Goal: Task Accomplishment & Management: Use online tool/utility

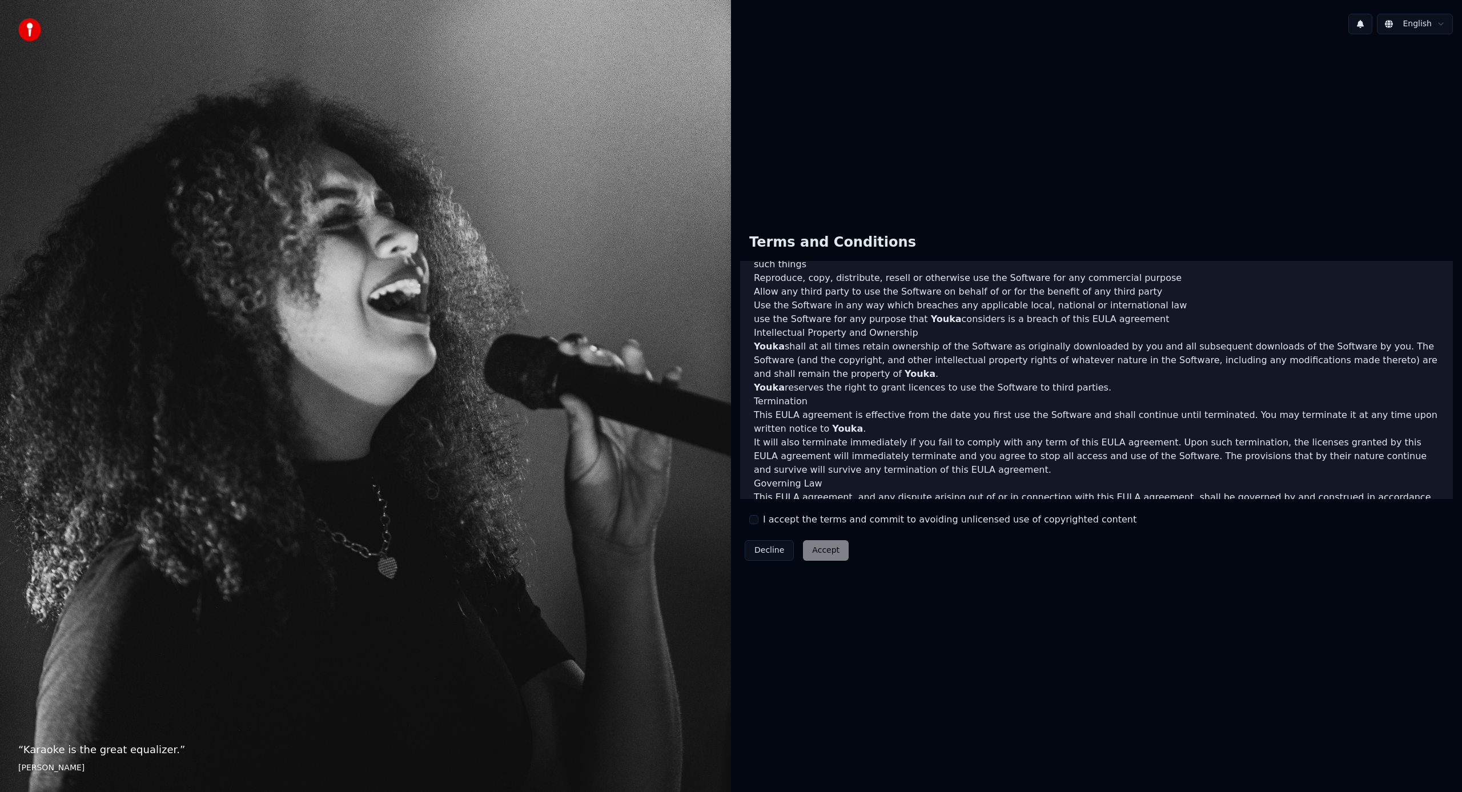
scroll to position [324, 0]
click at [935, 449] on p "It will also terminate immediately if you fail to comply with any term of this …" at bounding box center [1096, 451] width 685 height 41
click at [756, 523] on button "I accept the terms and commit to avoiding unlicensed use of copyrighted content" at bounding box center [753, 519] width 9 height 9
click at [823, 545] on button "Accept" at bounding box center [826, 550] width 46 height 21
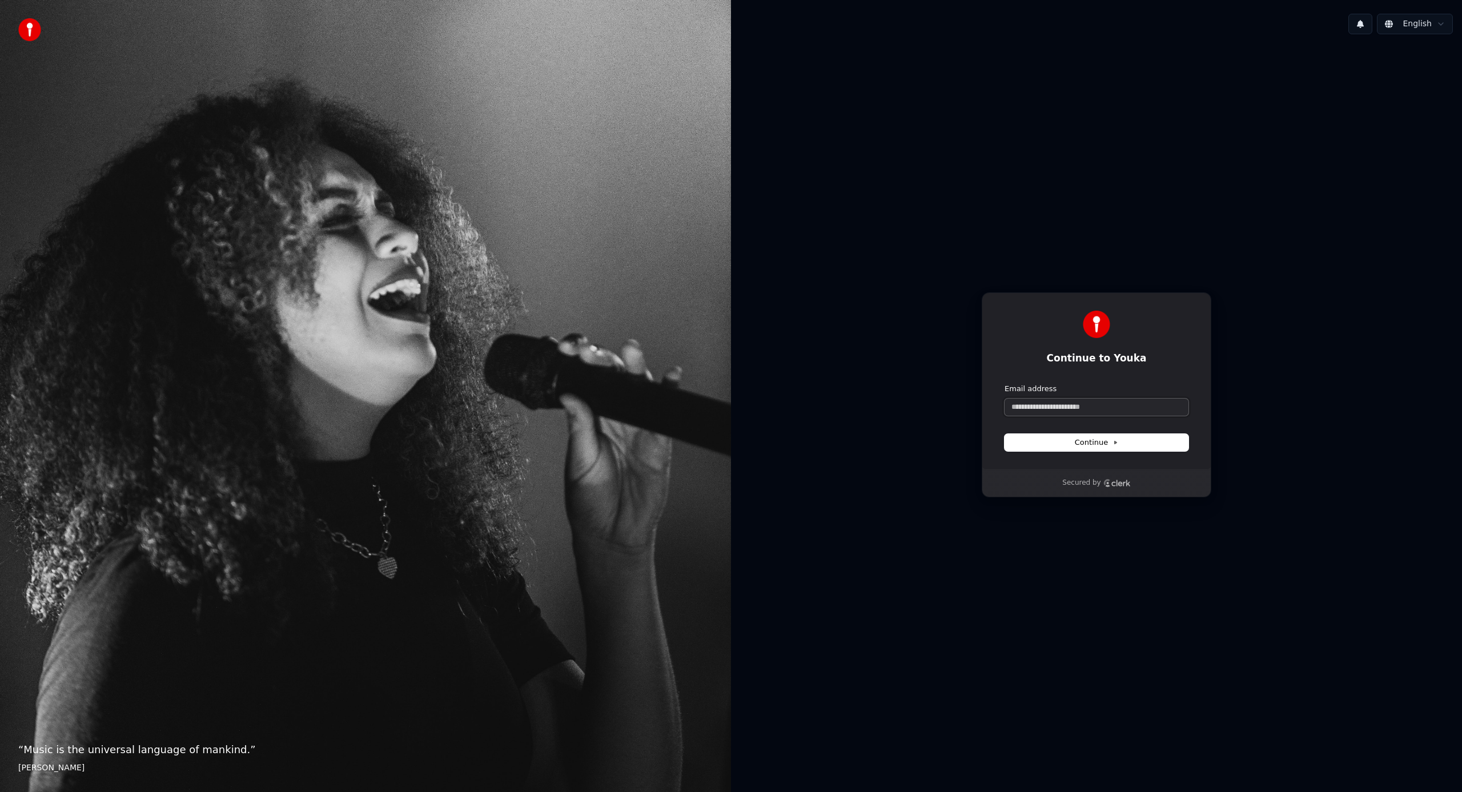
click at [1072, 409] on input "Email address" at bounding box center [1096, 407] width 184 height 17
click at [1137, 447] on button "Continue" at bounding box center [1096, 442] width 184 height 17
type input "**********"
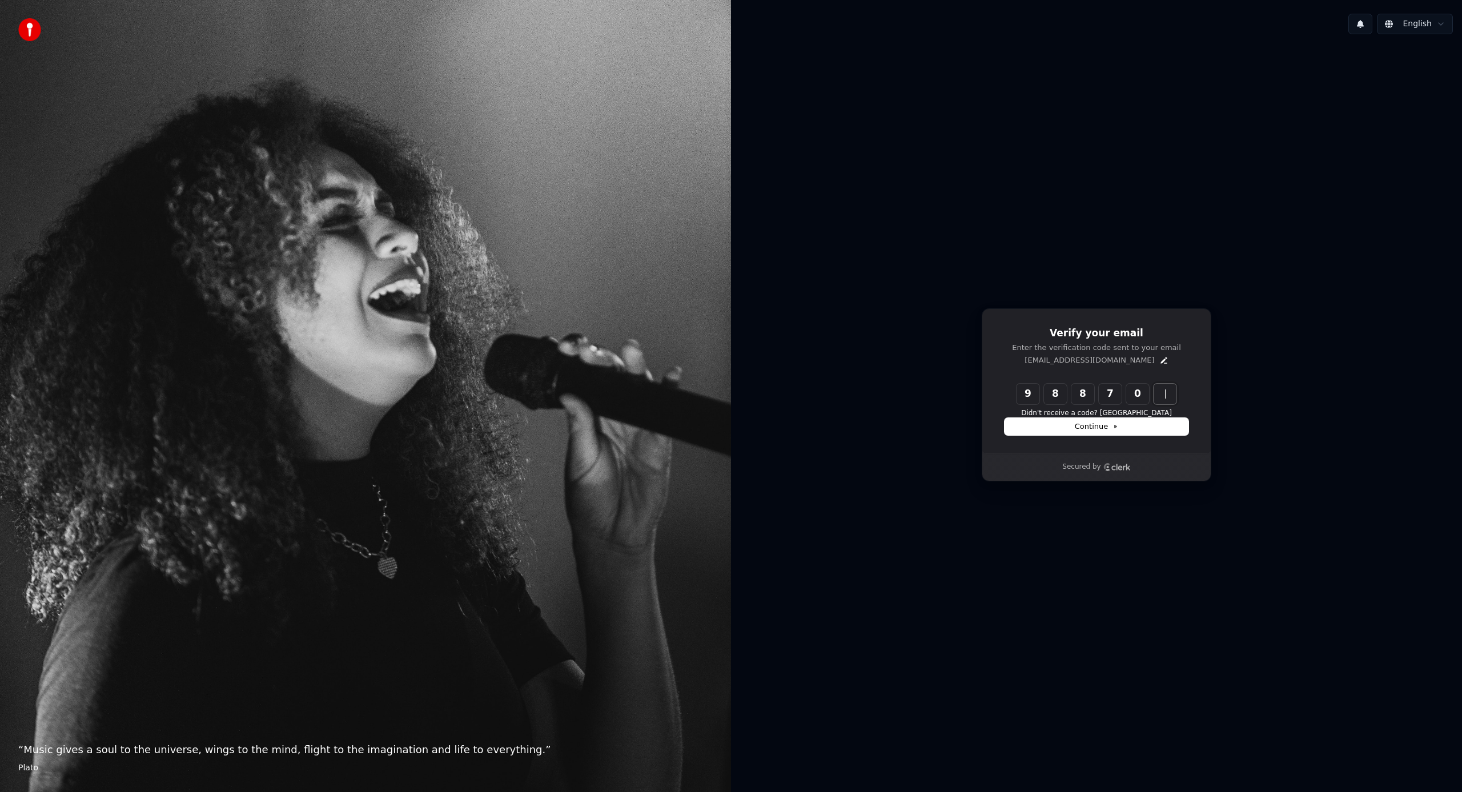
type input "******"
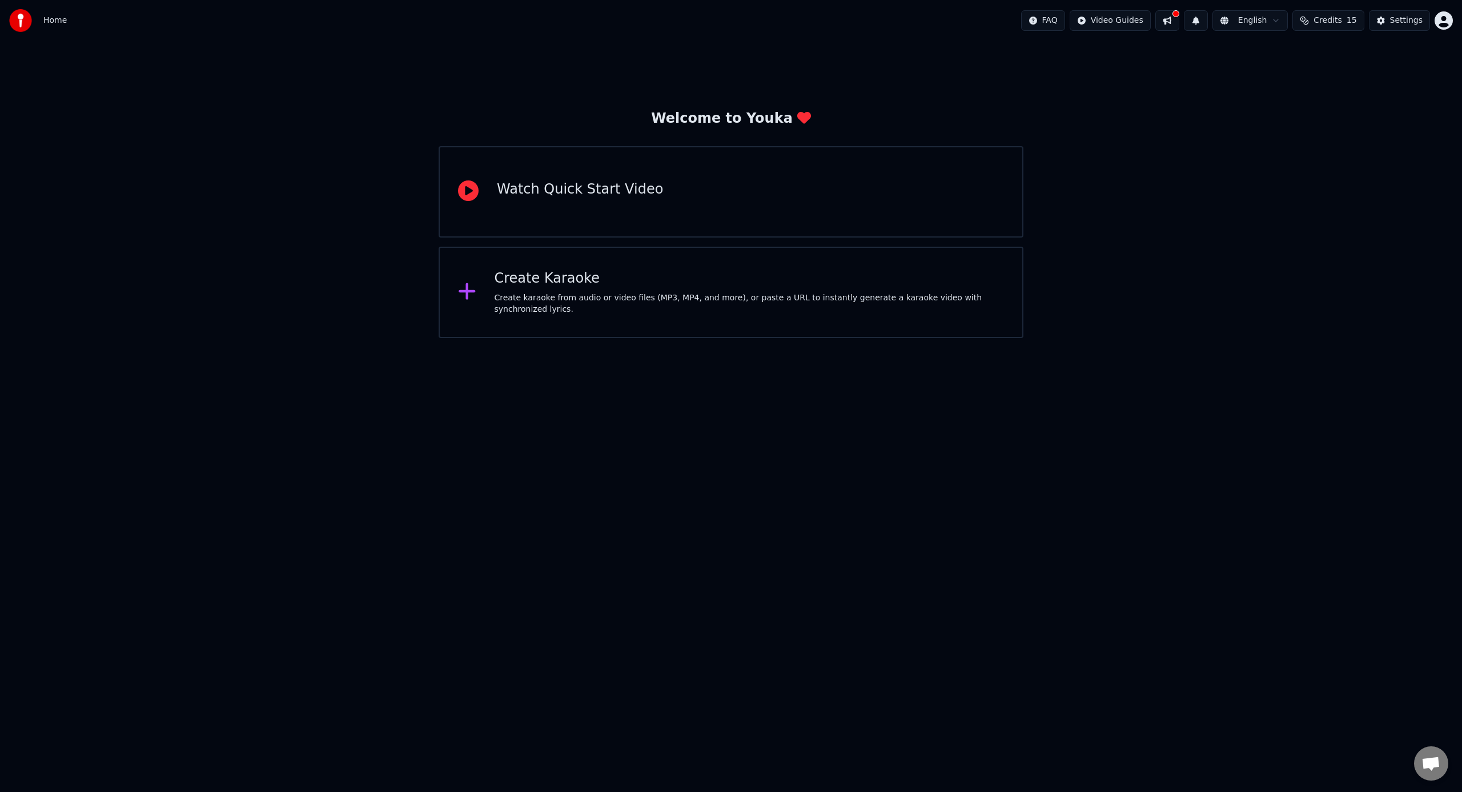
click at [709, 284] on div "Create Karaoke" at bounding box center [749, 279] width 510 height 18
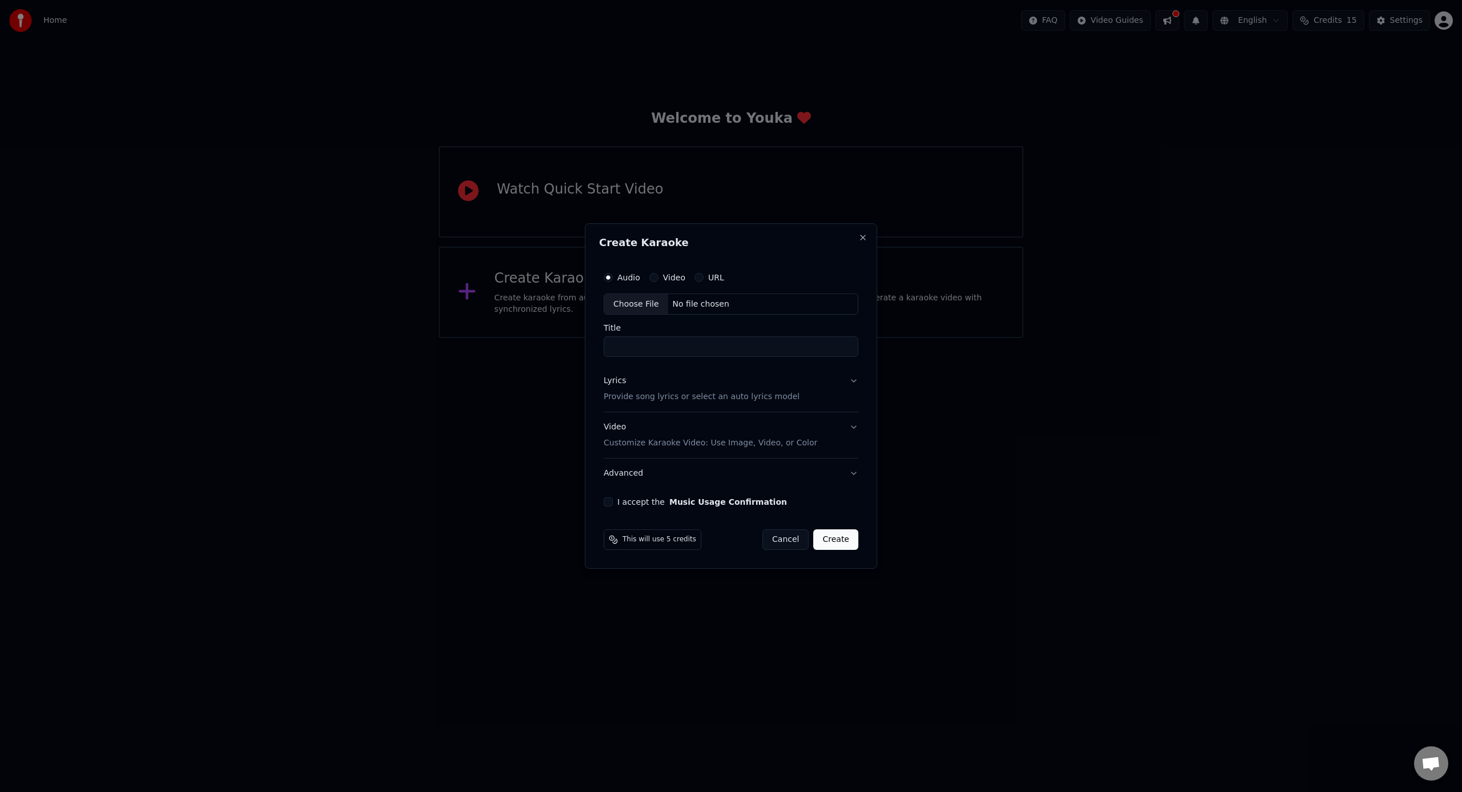
click at [672, 348] on input "Title" at bounding box center [731, 347] width 255 height 21
type input "**********"
click at [606, 504] on button "I accept the Music Usage Confirmation" at bounding box center [608, 501] width 9 height 9
click at [699, 276] on button "URL" at bounding box center [698, 277] width 9 height 9
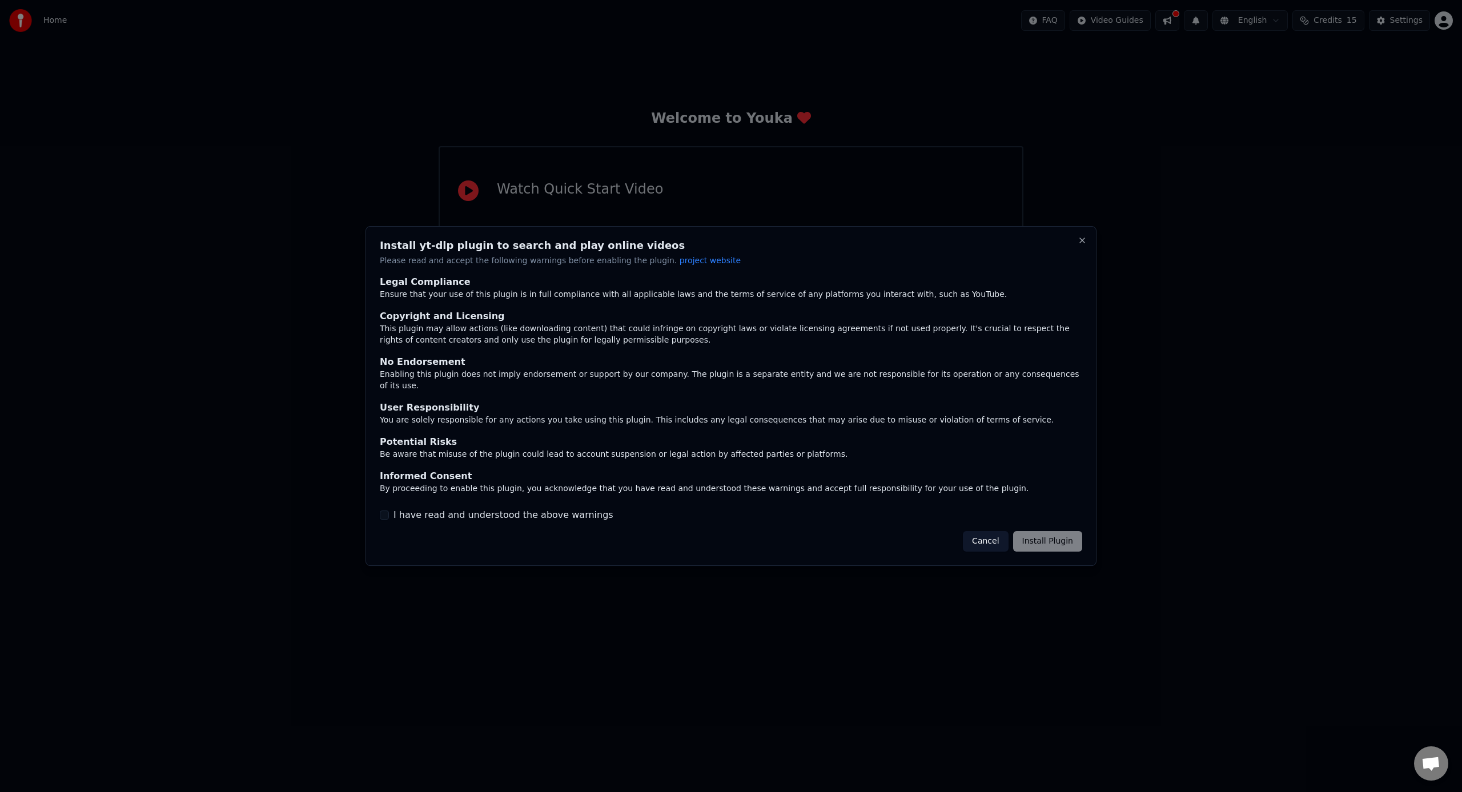
drag, startPoint x: 1092, startPoint y: 248, endPoint x: 1081, endPoint y: 248, distance: 10.9
click at [1092, 248] on div "Install yt-dlp plugin to search and play online videos Please read and accept t…" at bounding box center [730, 396] width 731 height 340
click at [1078, 245] on button "Close" at bounding box center [1081, 240] width 9 height 9
click at [1082, 245] on button "Close" at bounding box center [1081, 240] width 9 height 9
click at [384, 510] on button "I have read and understood the above warnings" at bounding box center [384, 514] width 9 height 9
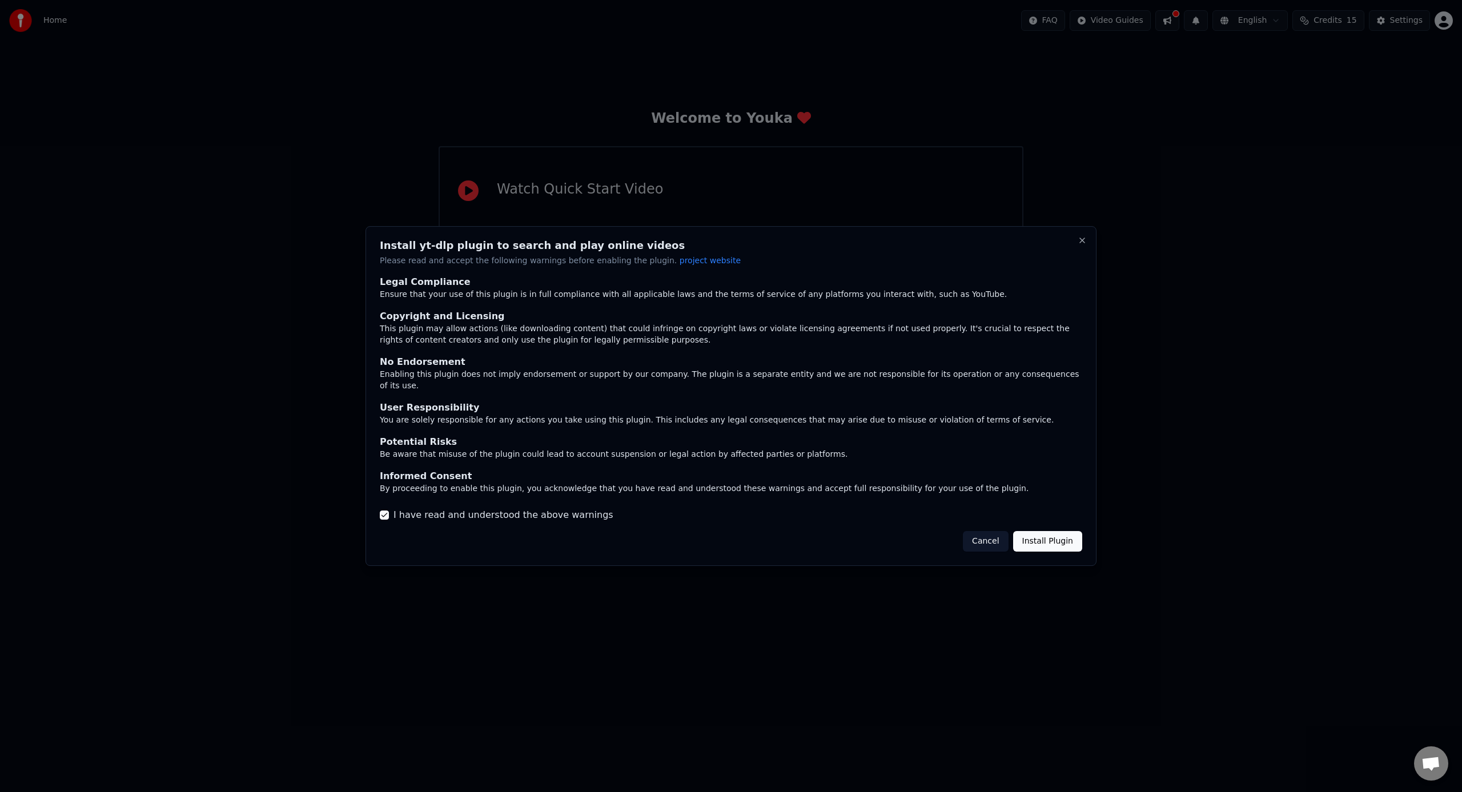
click at [984, 531] on button "Cancel" at bounding box center [985, 541] width 45 height 21
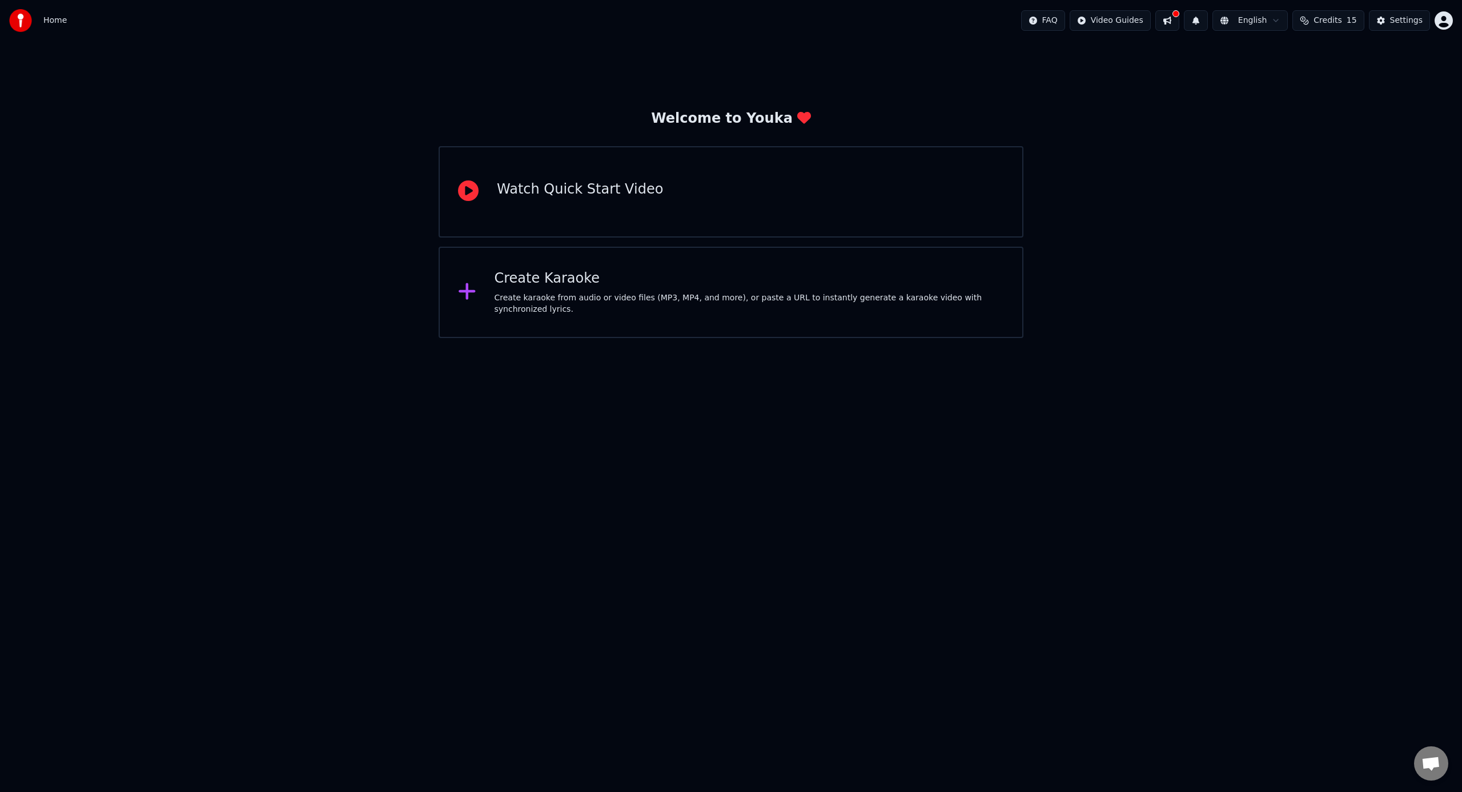
click at [663, 279] on div "Create Karaoke" at bounding box center [749, 279] width 510 height 18
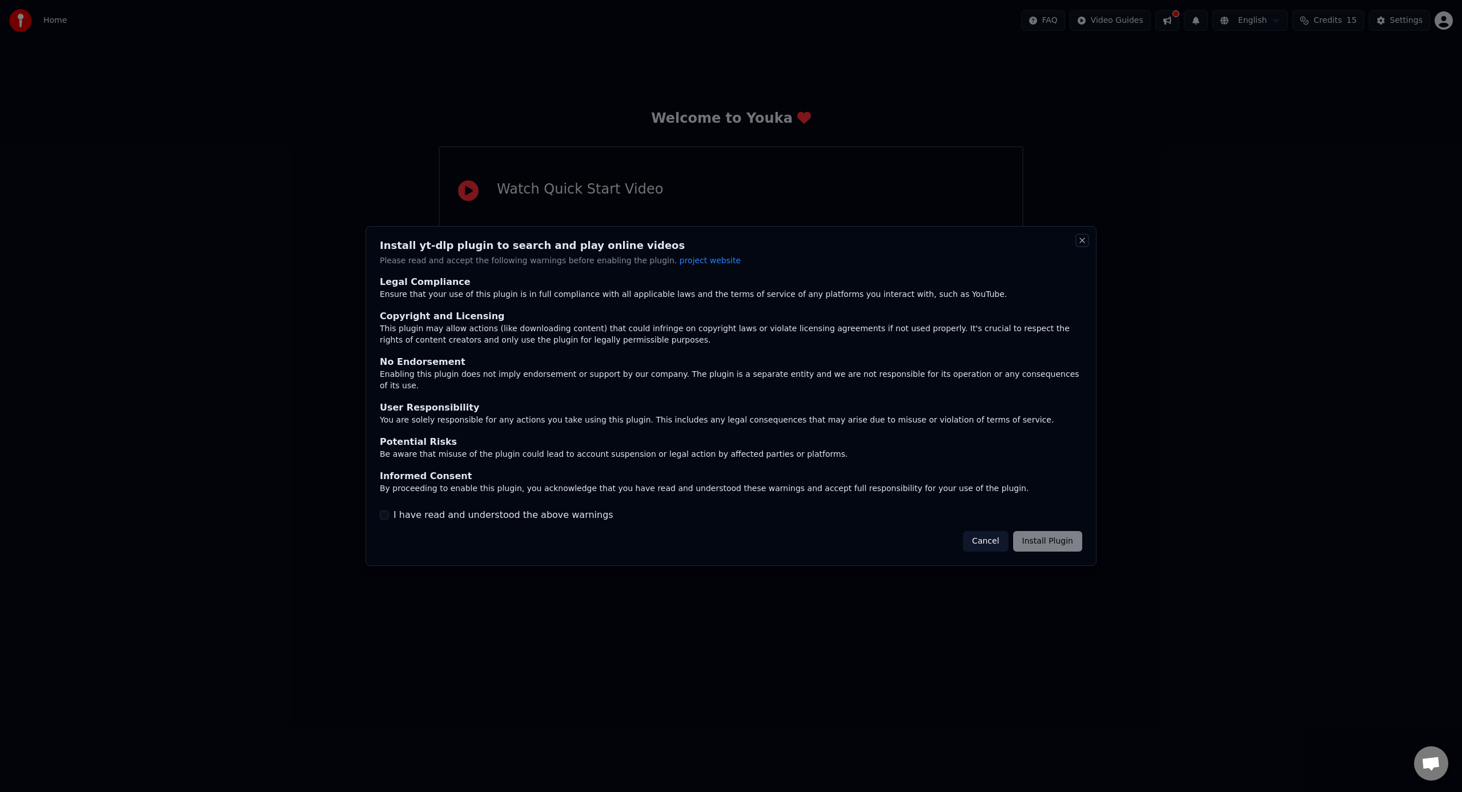
click at [1081, 245] on button "Close" at bounding box center [1081, 240] width 9 height 9
click at [1083, 245] on button "Close" at bounding box center [1081, 240] width 9 height 9
click at [1000, 536] on button "Cancel" at bounding box center [985, 541] width 45 height 21
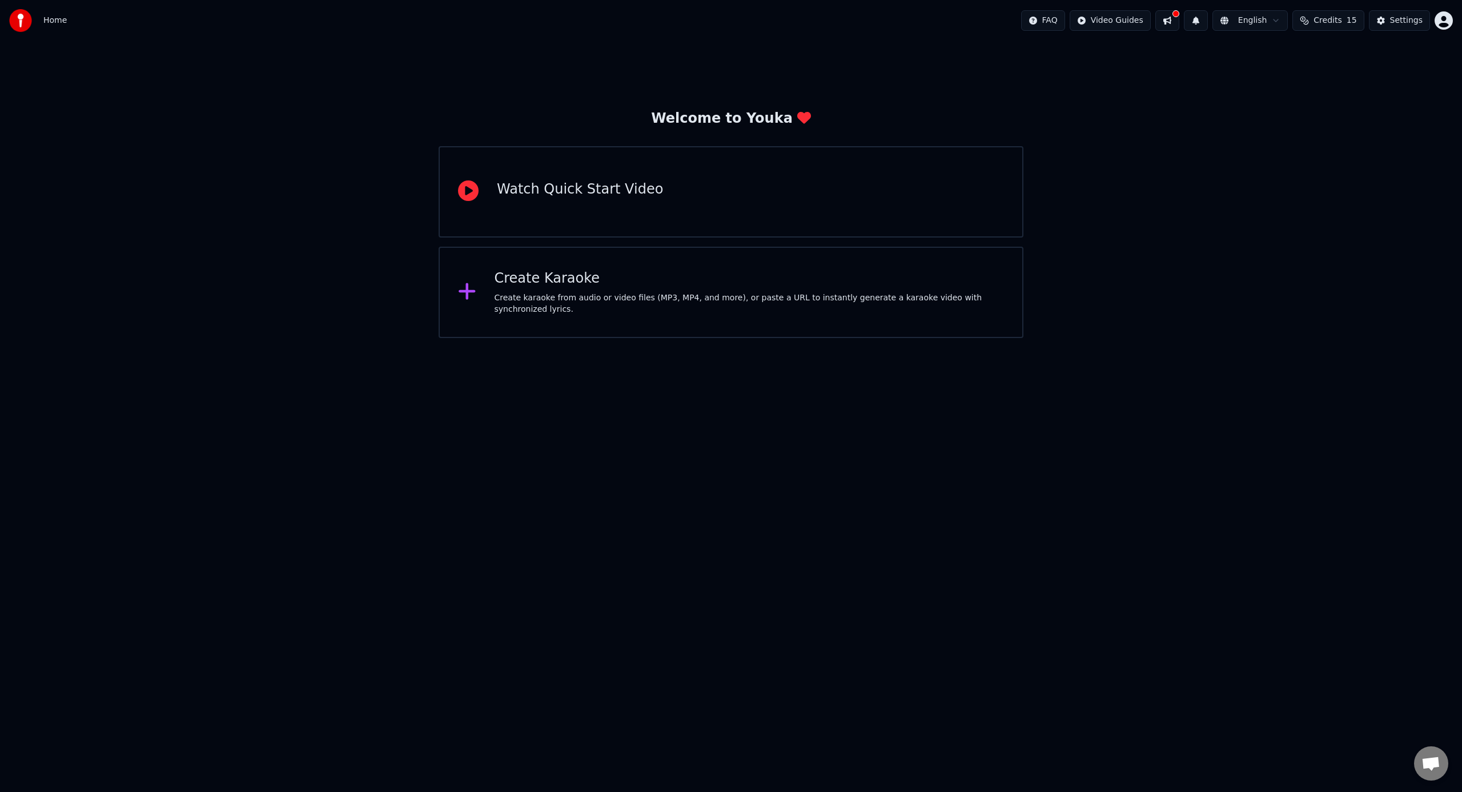
click at [1348, 21] on button "Credits 15" at bounding box center [1327, 20] width 71 height 21
drag, startPoint x: 1191, startPoint y: 87, endPoint x: 1423, endPoint y: 21, distance: 241.3
click at [1192, 87] on div "Welcome to Youka Watch Quick Start Video Create Karaoke Create karaoke from aud…" at bounding box center [731, 189] width 1462 height 297
click at [623, 283] on div "Create Karaoke" at bounding box center [749, 279] width 510 height 18
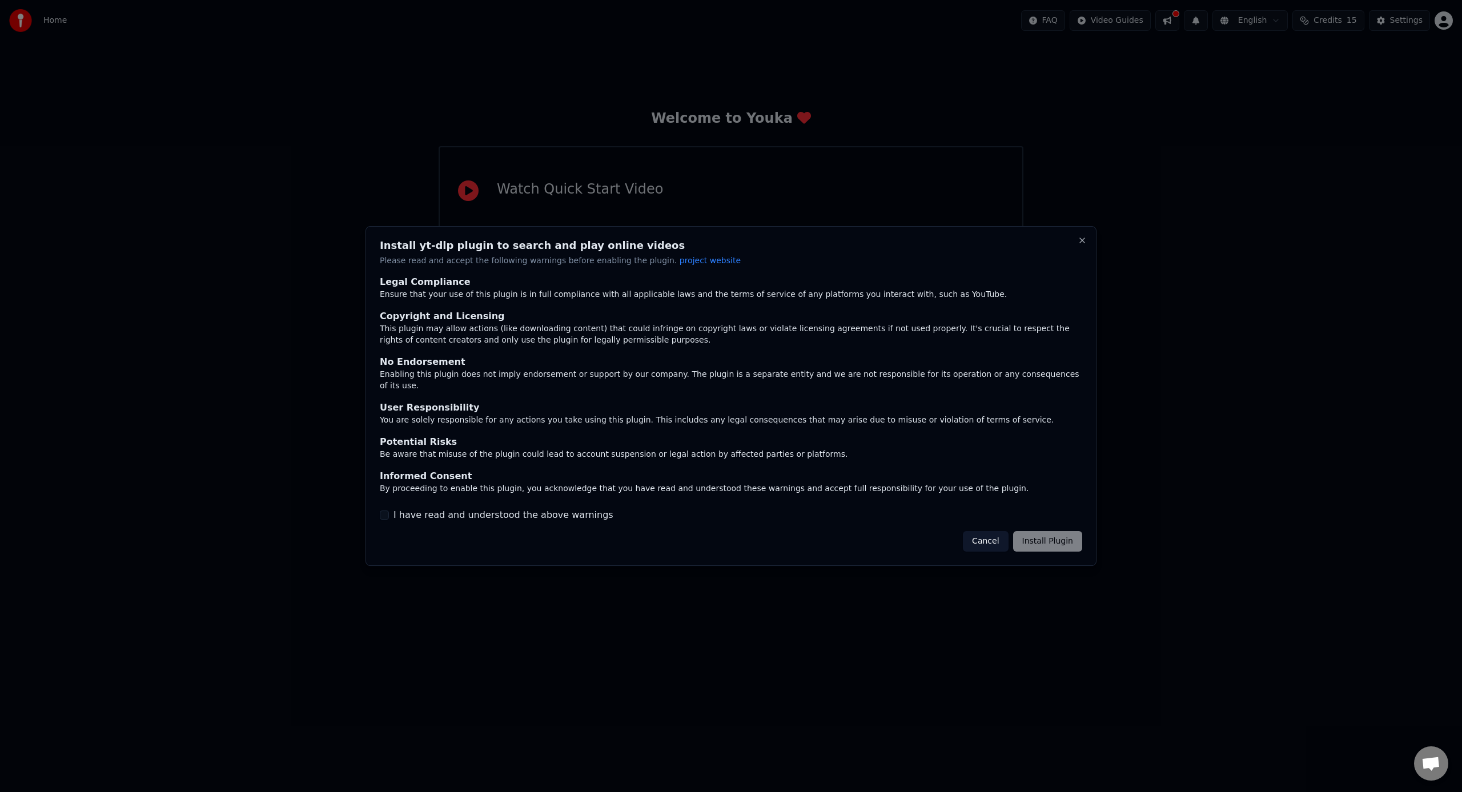
drag, startPoint x: 384, startPoint y: 504, endPoint x: 389, endPoint y: 508, distance: 6.5
click at [384, 508] on div "I have read and understood the above warnings" at bounding box center [731, 515] width 702 height 14
click at [383, 510] on button "I have read and understood the above warnings" at bounding box center [384, 514] width 9 height 9
click at [1041, 533] on button "Install Plugin" at bounding box center [1047, 541] width 69 height 21
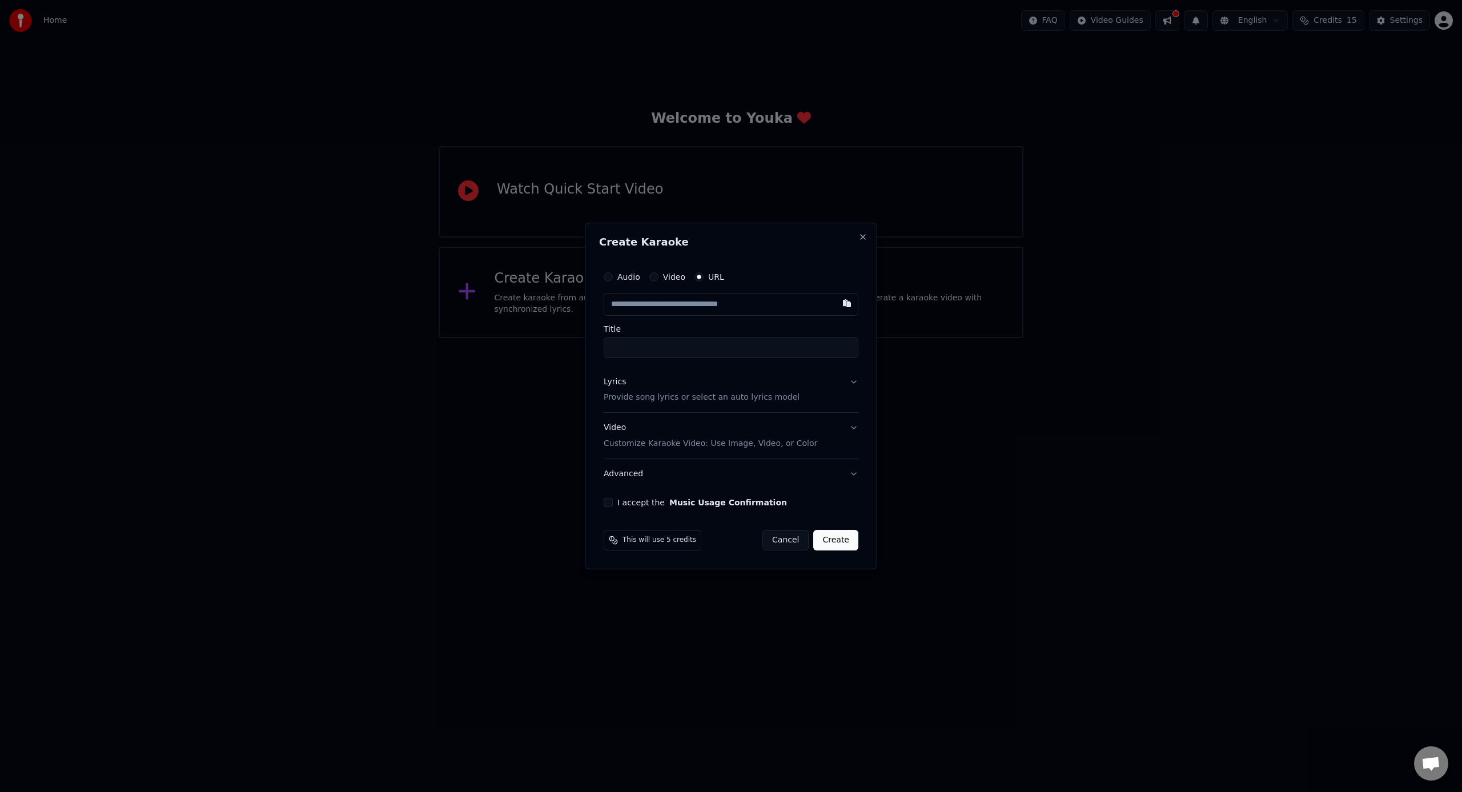
click at [675, 305] on input "text" at bounding box center [731, 304] width 255 height 23
paste input "**********"
type input "**********"
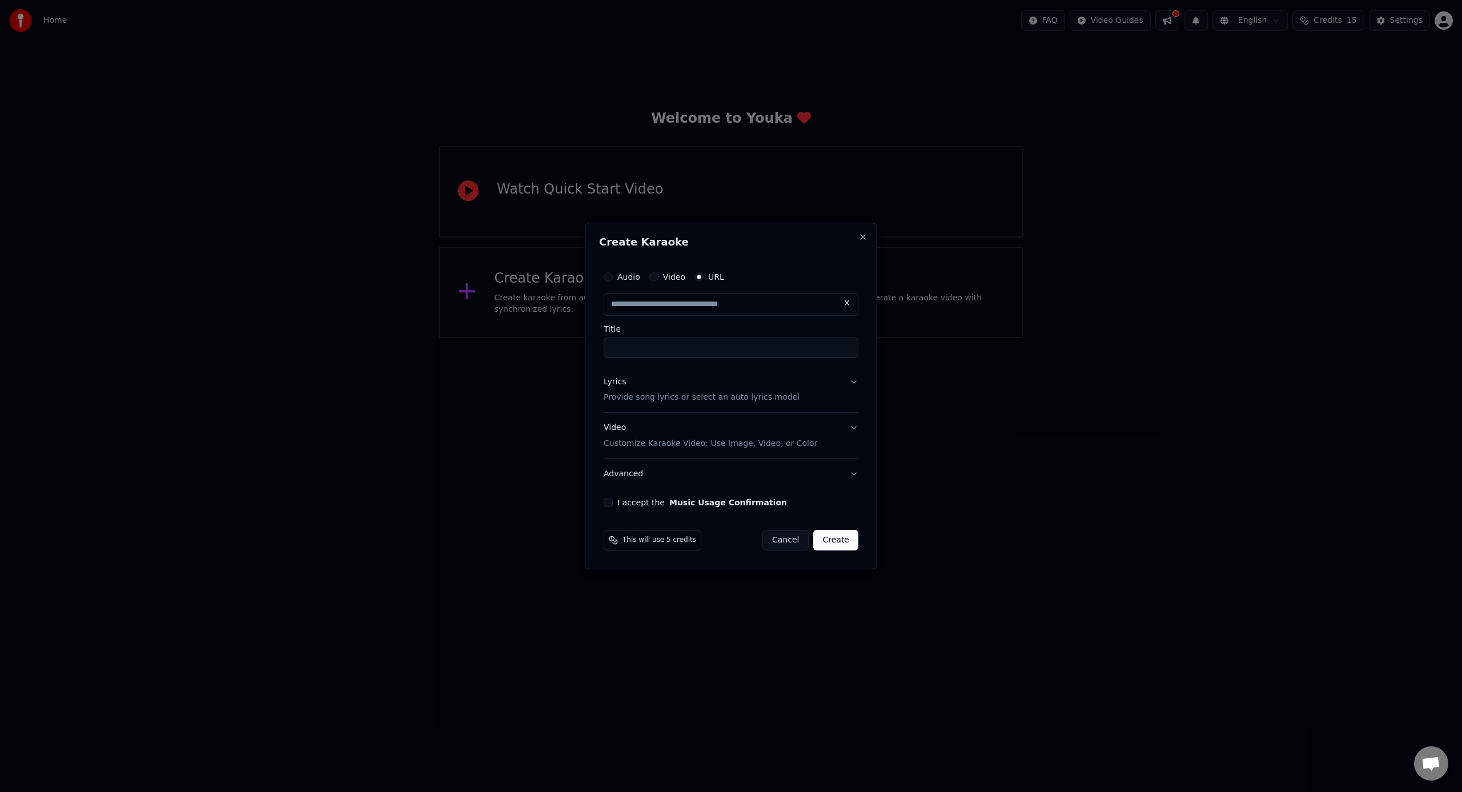
type input "**********"
click at [777, 399] on p "Provide song lyrics or select an auto lyrics model" at bounding box center [702, 397] width 196 height 11
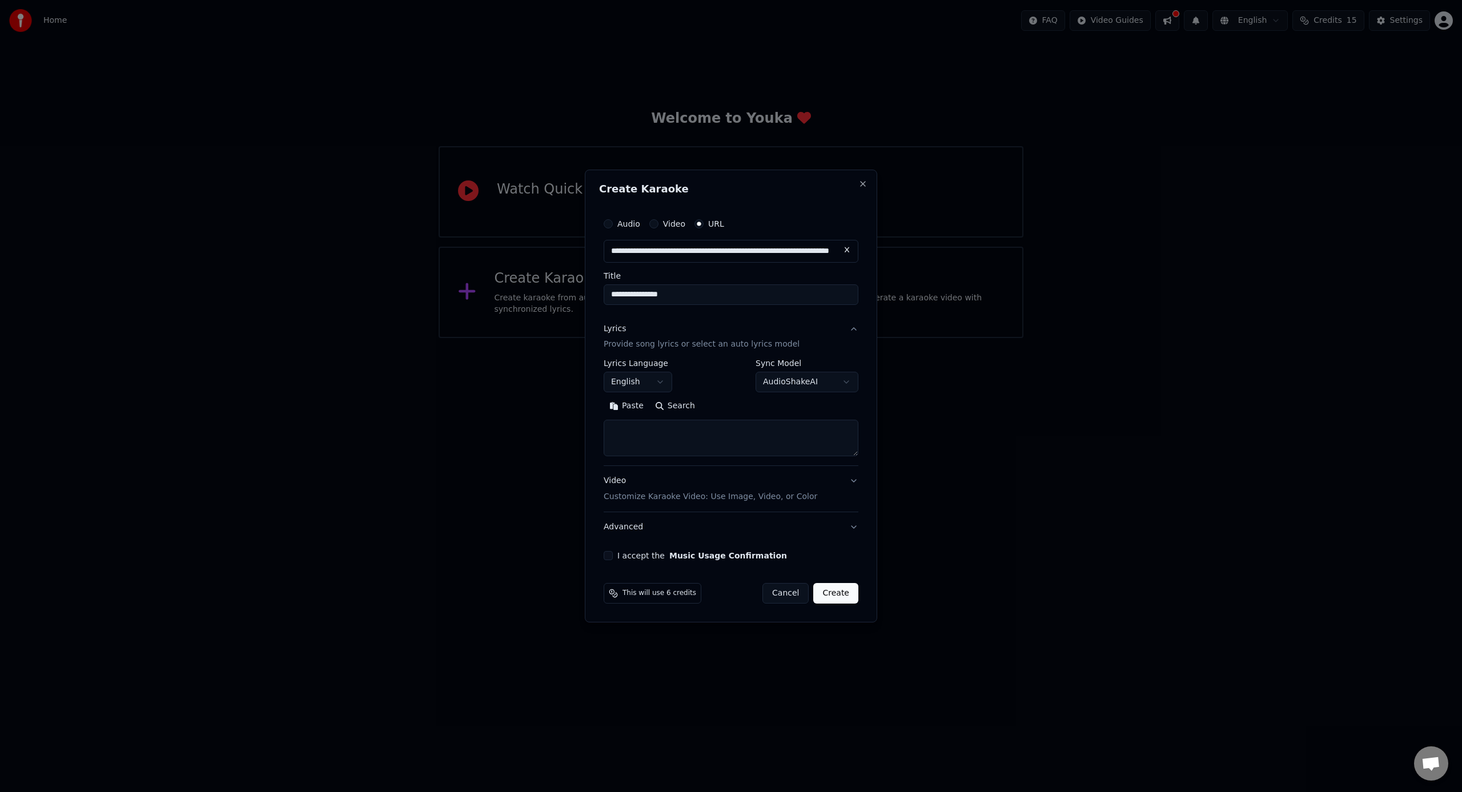
click at [805, 338] on body "**********" at bounding box center [731, 169] width 1462 height 338
click at [787, 479] on div "Video Customize Karaoke Video: Use Image, Video, or Color" at bounding box center [711, 489] width 214 height 27
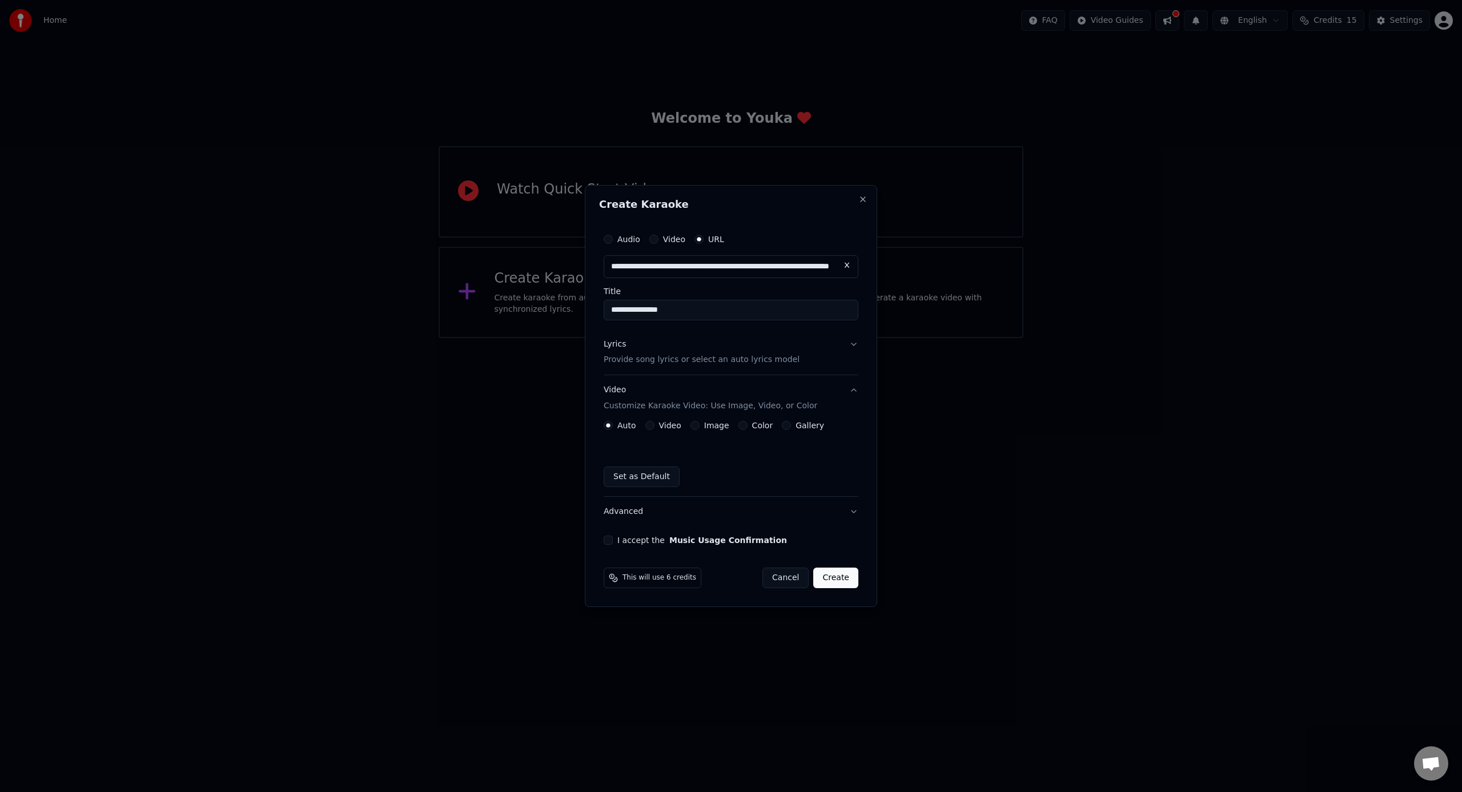
click at [606, 542] on button "I accept the Music Usage Confirmation" at bounding box center [608, 540] width 9 height 9
click at [776, 362] on p "Provide song lyrics or select an auto lyrics model" at bounding box center [702, 360] width 196 height 11
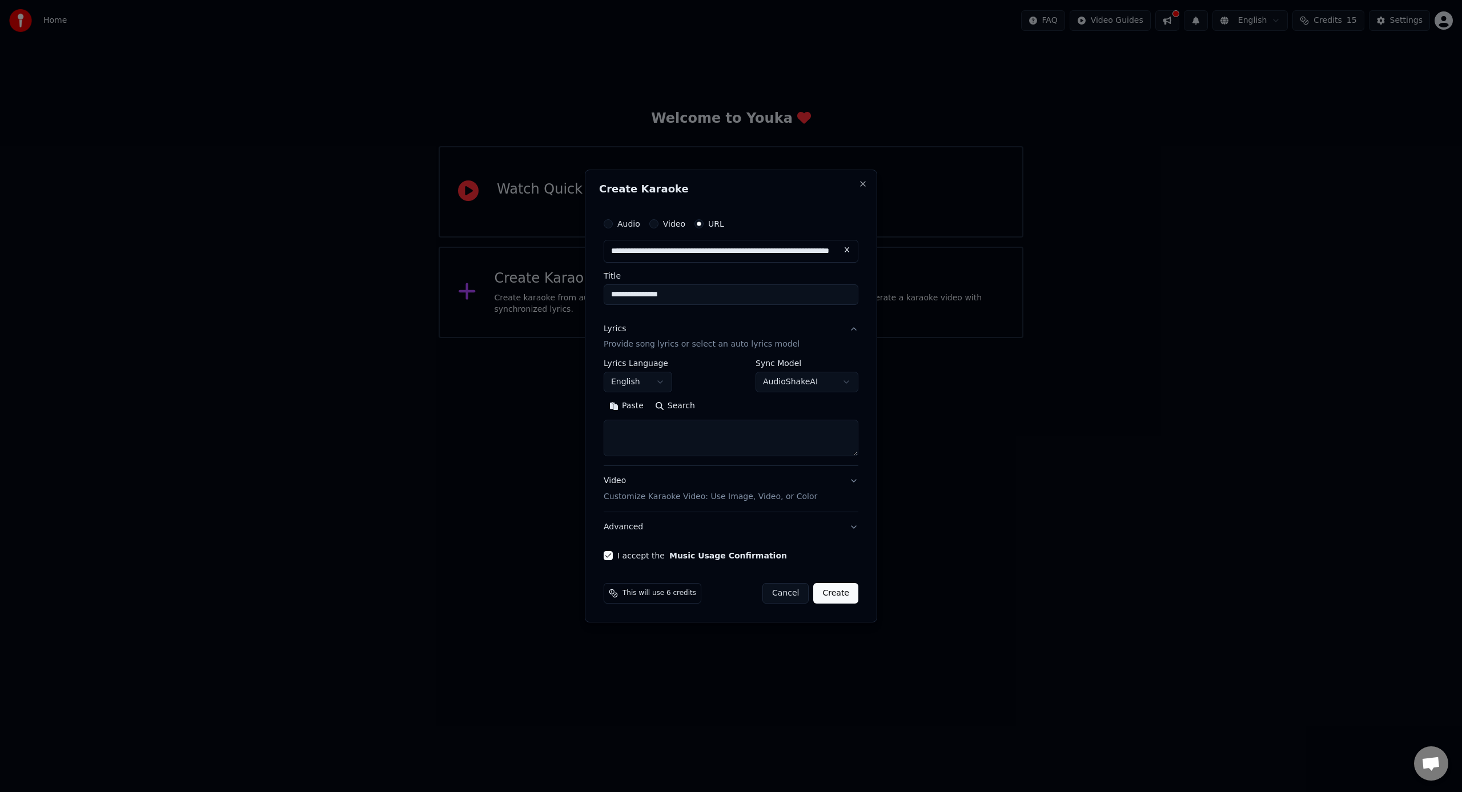
click at [644, 386] on button "English" at bounding box center [638, 382] width 69 height 21
click at [644, 338] on body "**********" at bounding box center [731, 169] width 1462 height 338
click at [666, 405] on button "Search" at bounding box center [674, 406] width 51 height 18
type textarea "**********"
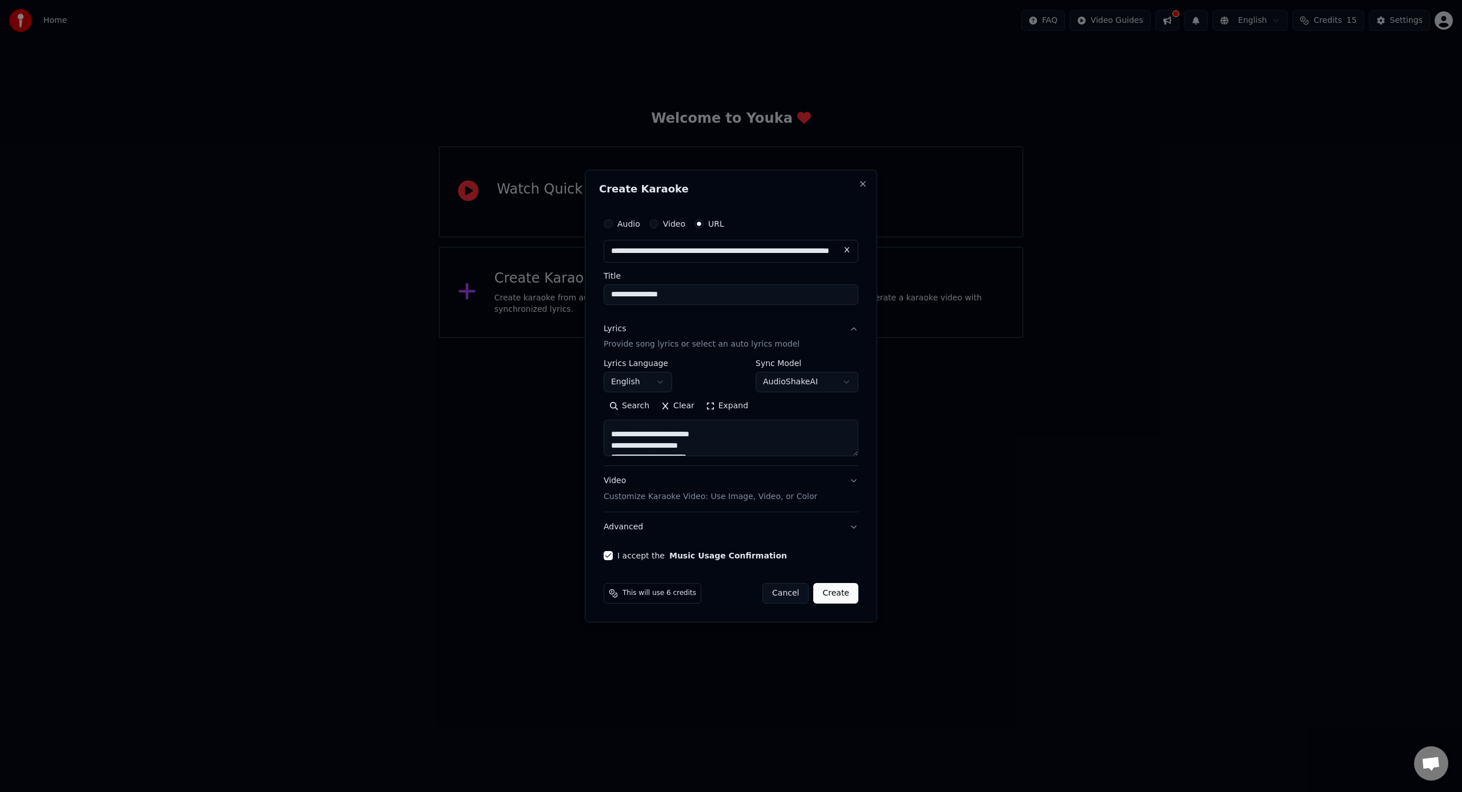
click at [809, 338] on body "**********" at bounding box center [731, 169] width 1462 height 338
click at [841, 597] on button "Create" at bounding box center [835, 593] width 45 height 21
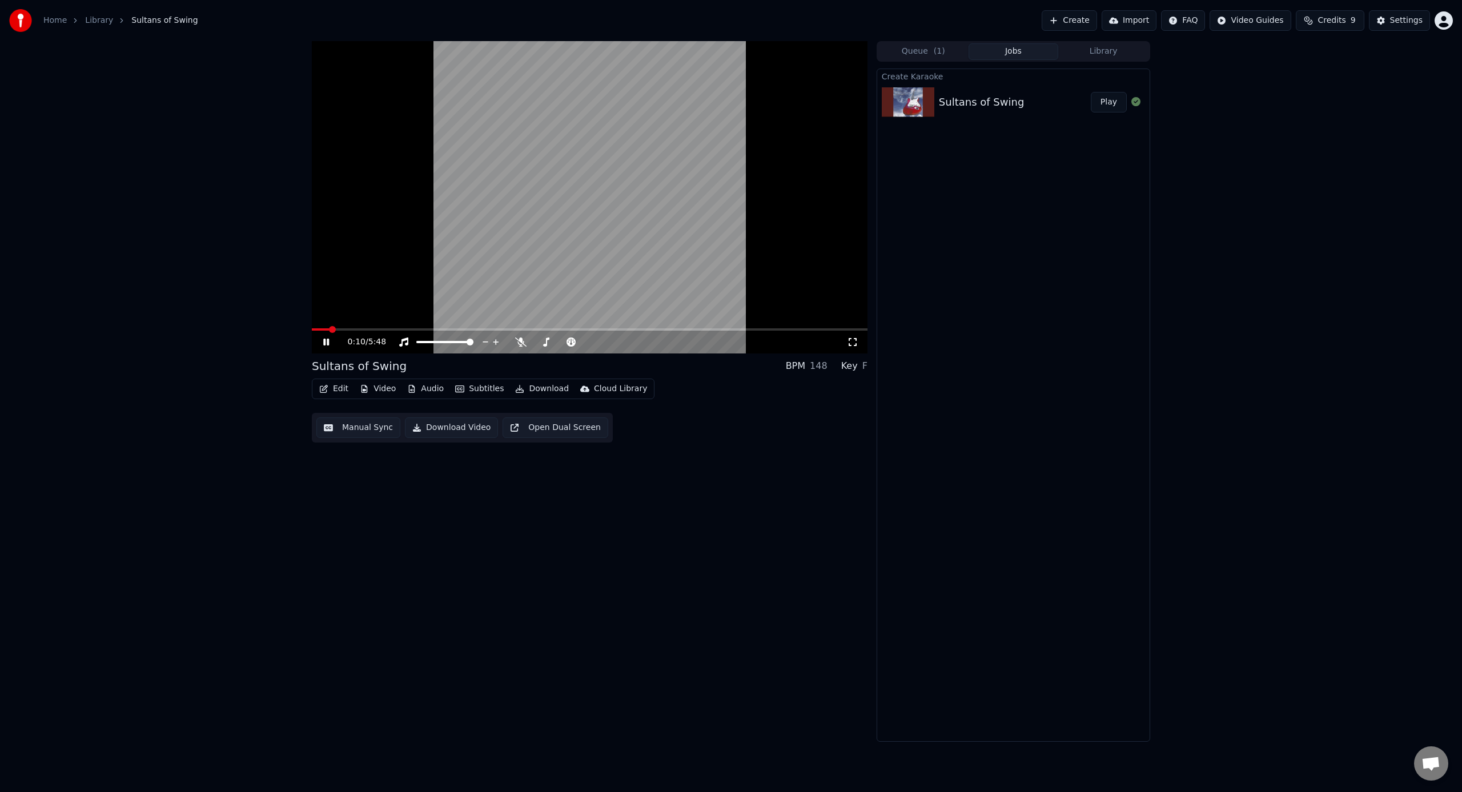
click at [477, 391] on button "Subtitles" at bounding box center [480, 389] width 58 height 16
click at [472, 388] on button "Subtitles" at bounding box center [480, 389] width 58 height 16
click at [916, 52] on button "Queue ( 1 )" at bounding box center [923, 51] width 90 height 17
click at [1001, 46] on button "Jobs" at bounding box center [1013, 51] width 90 height 17
click at [745, 486] on div "Sultans of Swing BPM 148 Key F Edit Video Audio Subtitles Download Cloud Librar…" at bounding box center [590, 391] width 556 height 701
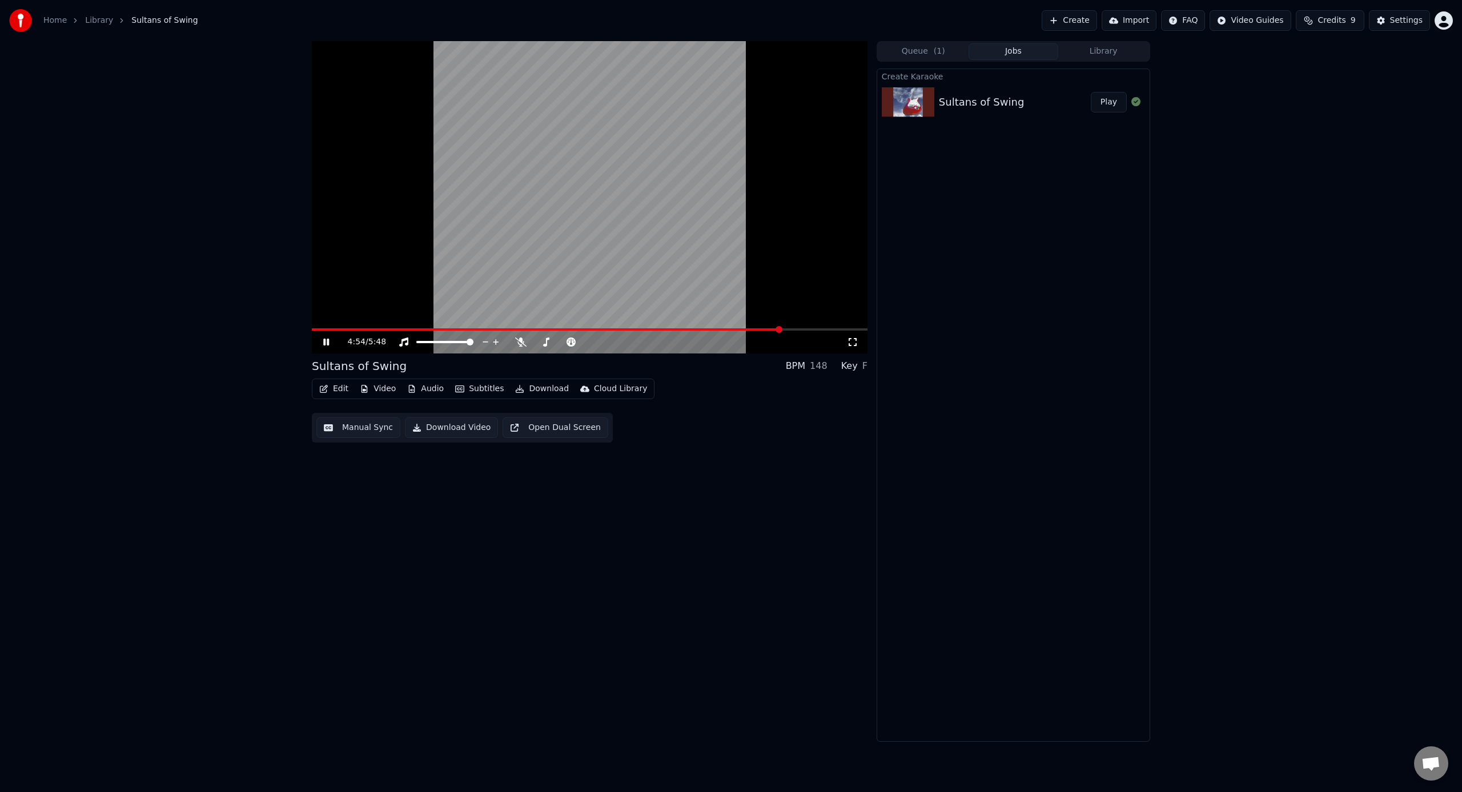
click at [654, 469] on div "4:54 / 5:48 Sultans of Swing BPM 148 Key F Edit Video Audio Subtitles Download …" at bounding box center [590, 391] width 556 height 701
click at [1068, 18] on button "Create" at bounding box center [1068, 20] width 55 height 21
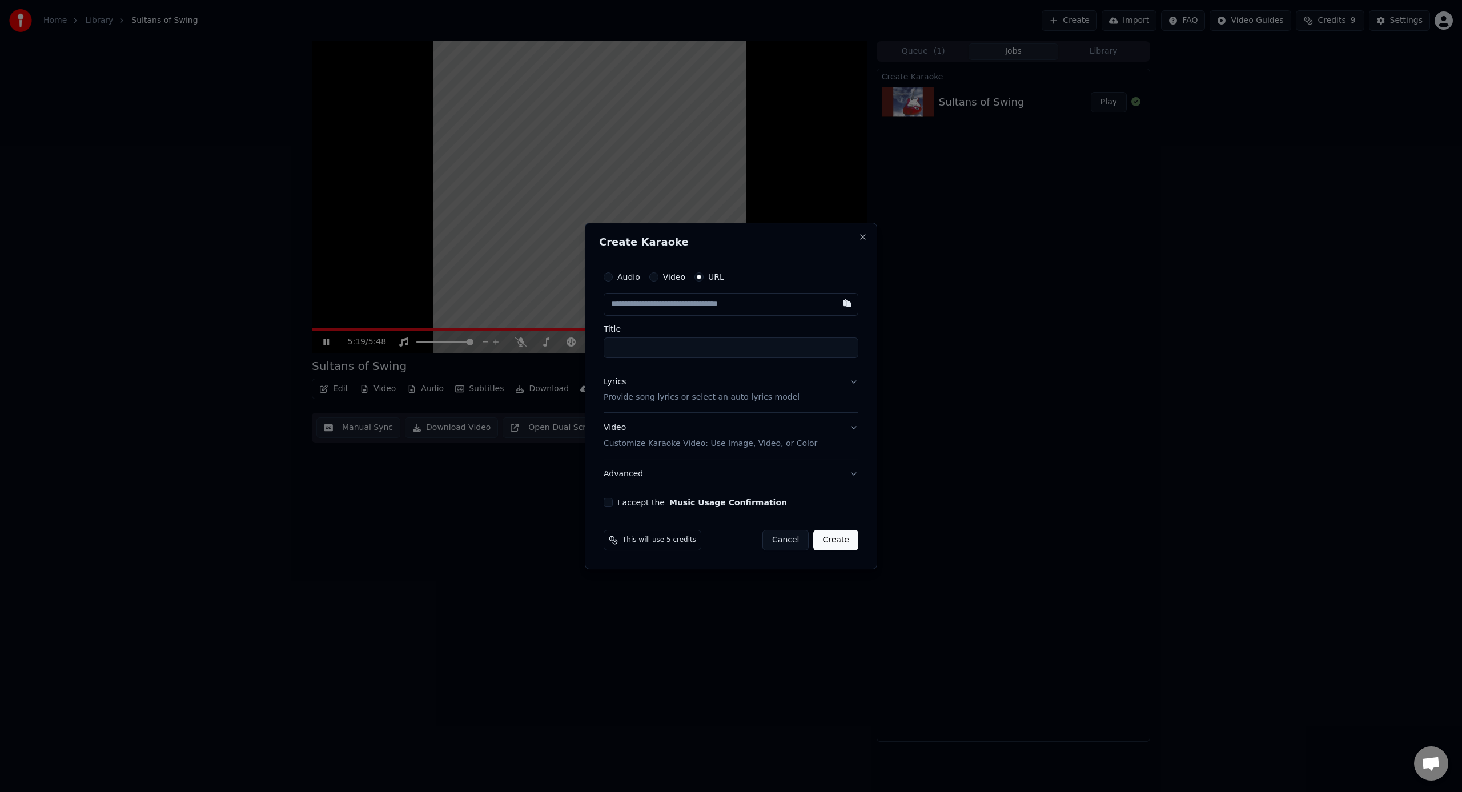
click at [682, 297] on input "text" at bounding box center [731, 304] width 255 height 23
type input "**********"
click at [695, 349] on input "Title" at bounding box center [731, 347] width 255 height 21
type input "**********"
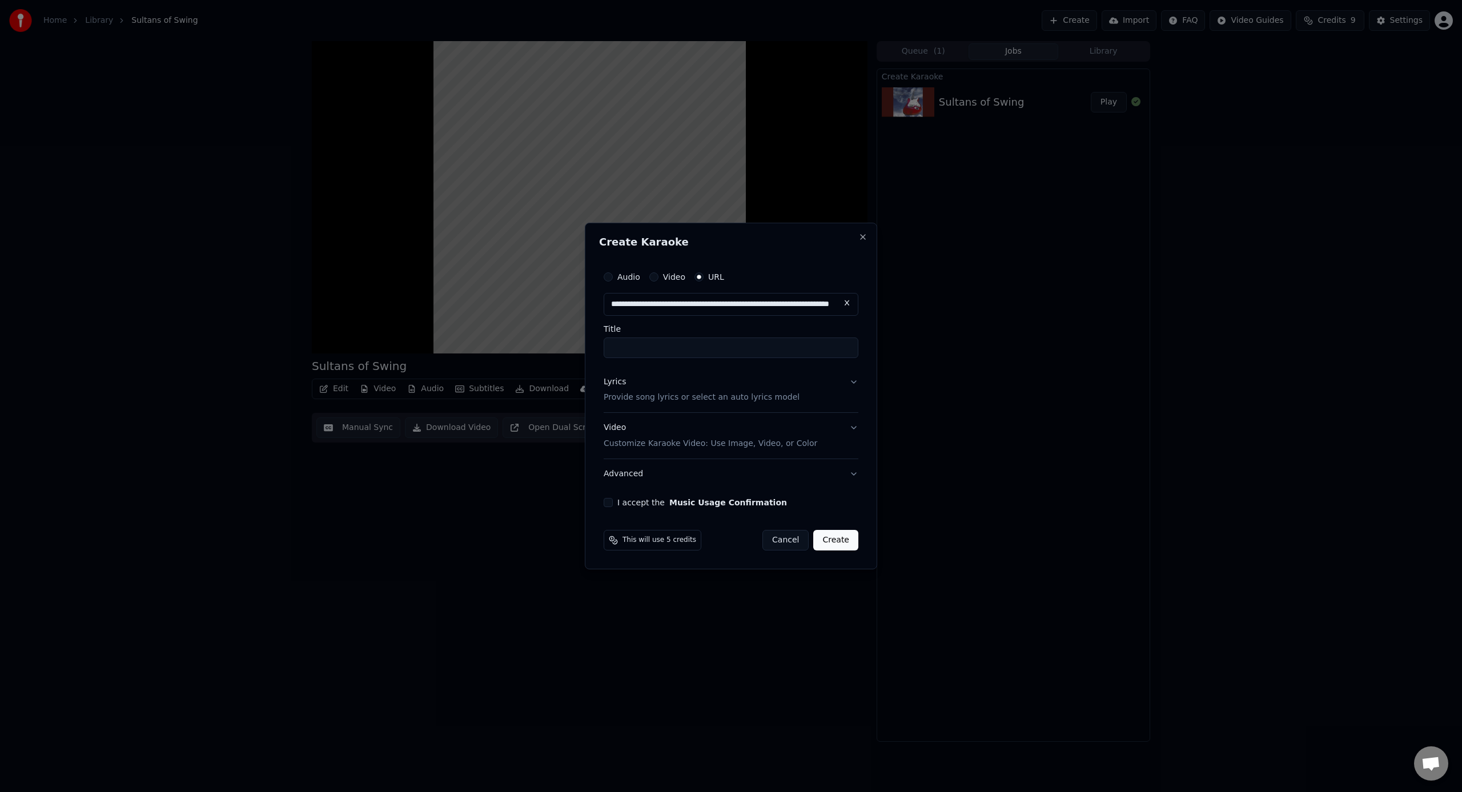
scroll to position [0, 0]
type input "**********"
click at [793, 299] on input "**********" at bounding box center [731, 304] width 255 height 23
click button at bounding box center [846, 303] width 23 height 21
click at [719, 387] on div "Lyrics Provide song lyrics or select an auto lyrics model" at bounding box center [702, 389] width 196 height 27
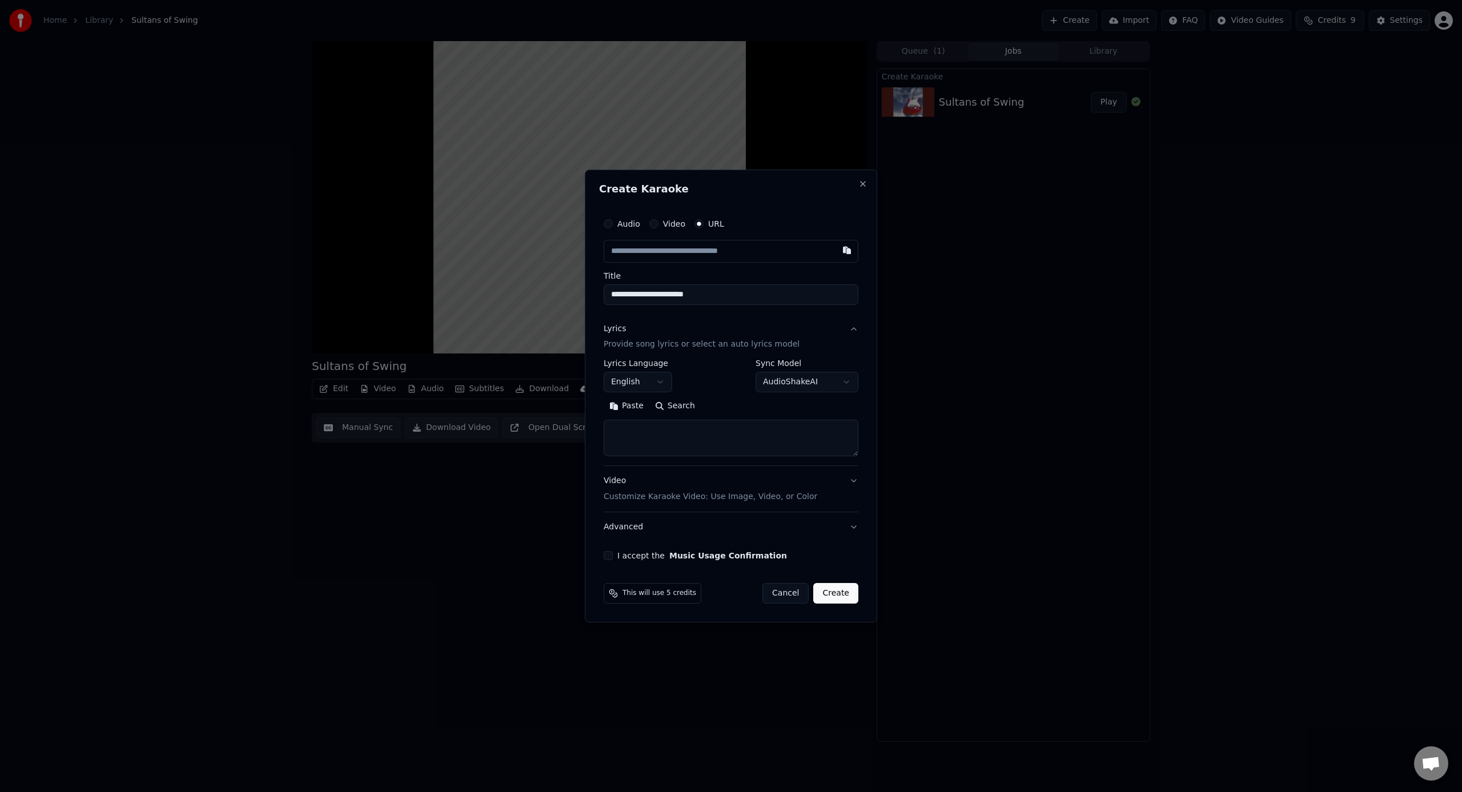
click at [658, 407] on button "Search" at bounding box center [674, 406] width 51 height 18
click at [671, 408] on button "Search" at bounding box center [674, 406] width 51 height 18
click at [798, 377] on body "**********" at bounding box center [731, 396] width 1462 height 792
click at [819, 377] on body "**********" at bounding box center [731, 396] width 1462 height 792
click at [730, 431] on textarea at bounding box center [731, 438] width 255 height 37
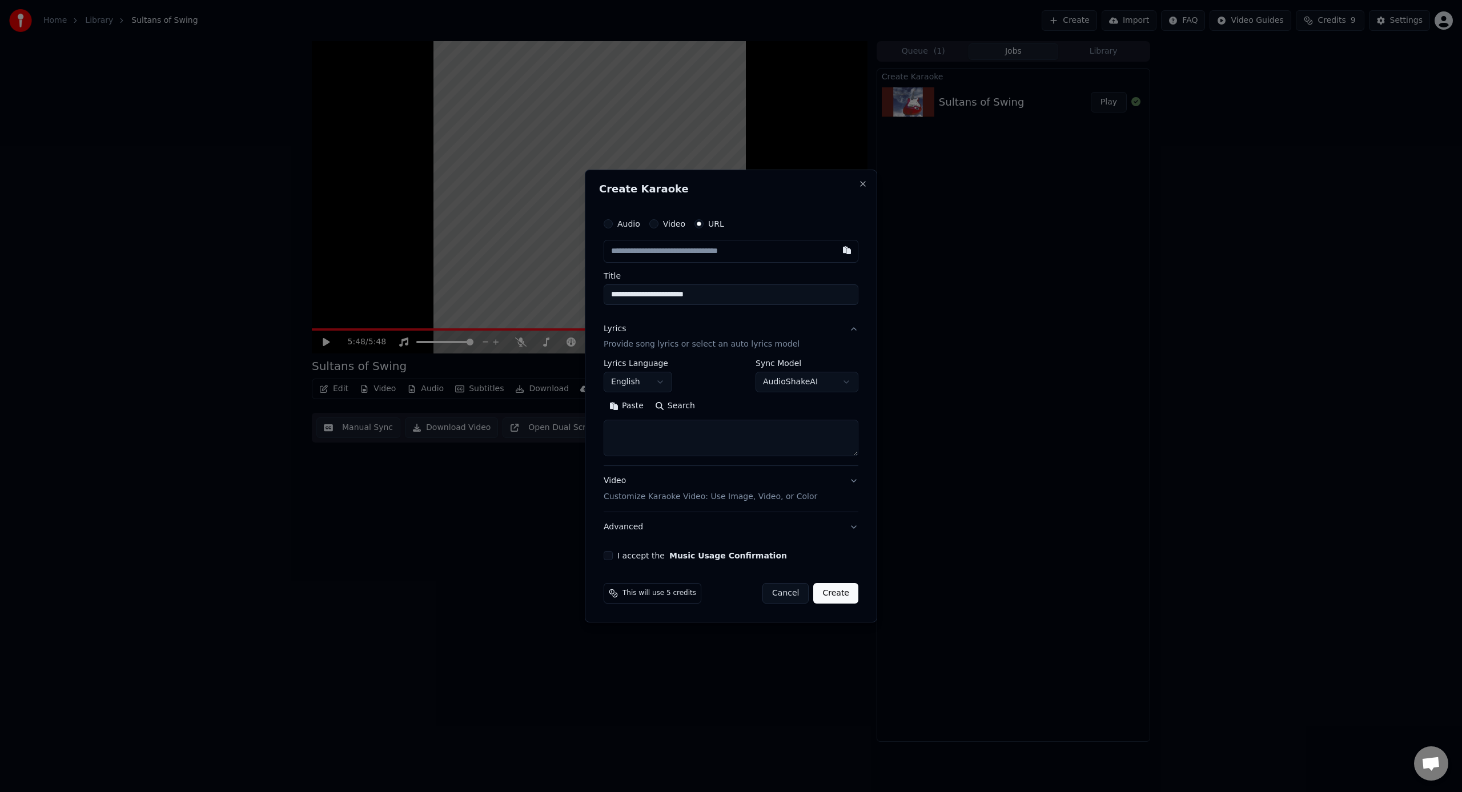
click at [683, 431] on textarea at bounding box center [731, 438] width 255 height 37
paste textarea "**********"
click at [638, 429] on textarea at bounding box center [731, 438] width 255 height 37
click at [652, 429] on textarea at bounding box center [731, 438] width 255 height 37
click at [613, 442] on textarea at bounding box center [731, 438] width 255 height 37
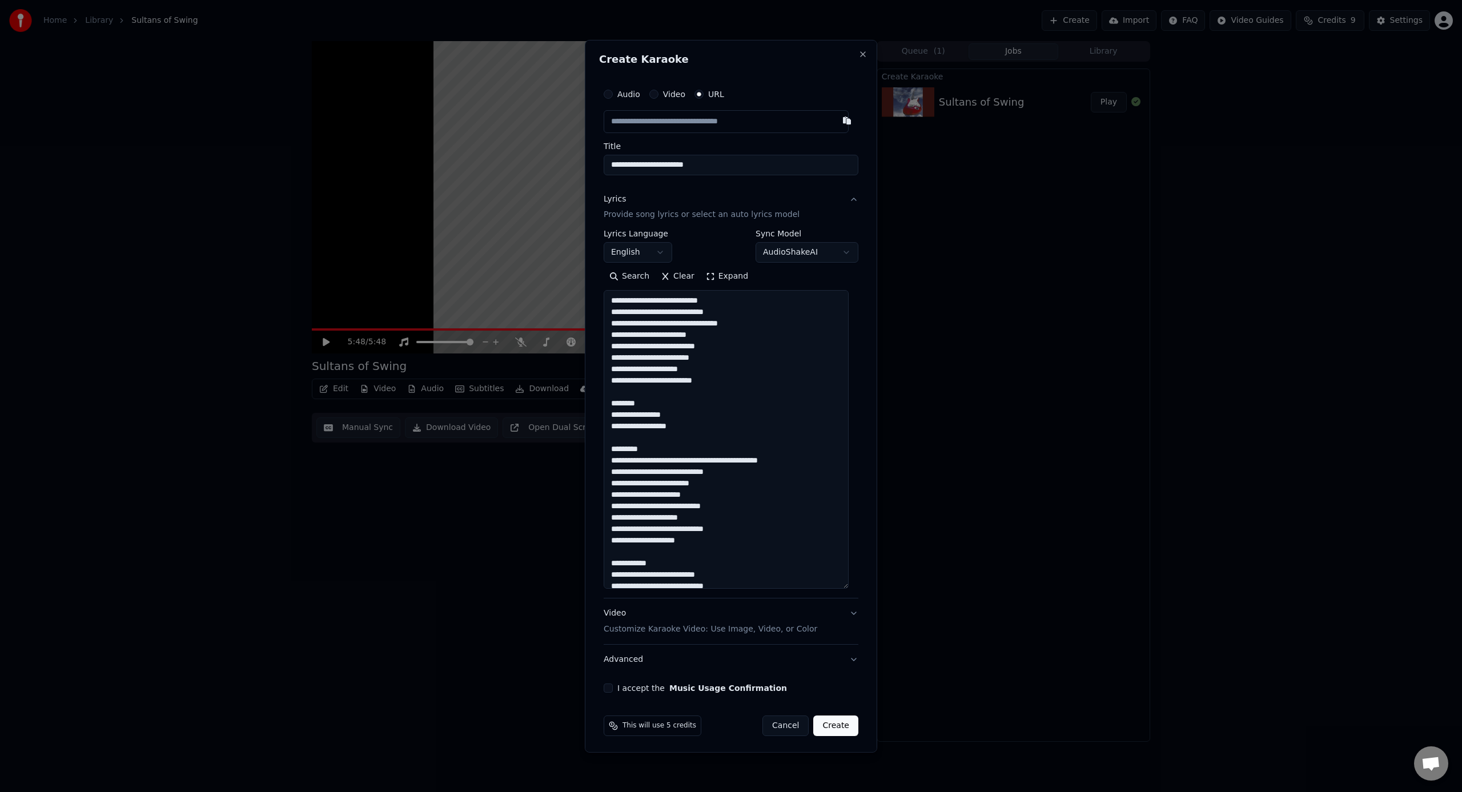
drag, startPoint x: 854, startPoint y: 451, endPoint x: 846, endPoint y: 593, distance: 142.4
click at [846, 589] on textarea at bounding box center [726, 439] width 245 height 299
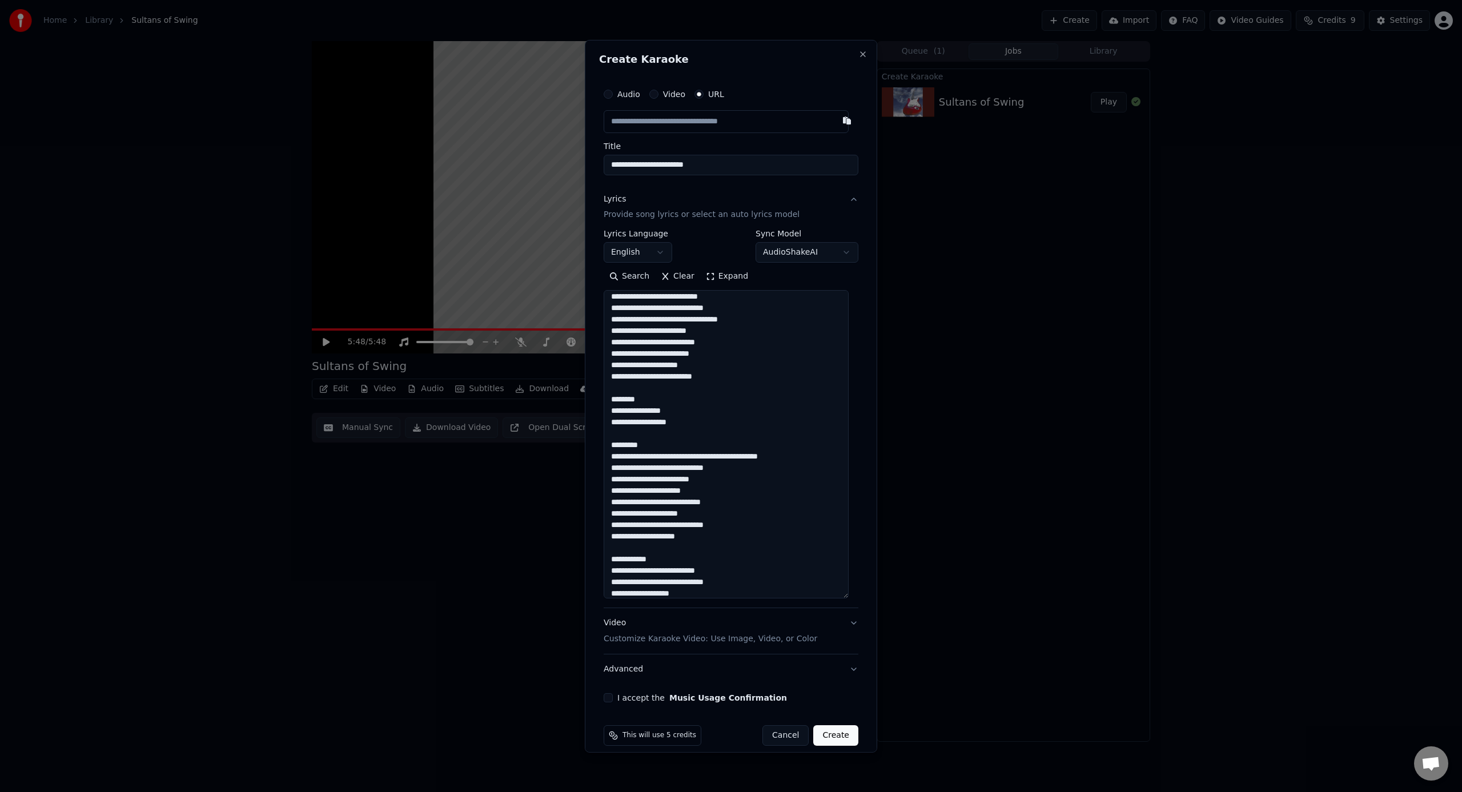
click at [644, 401] on textarea at bounding box center [726, 444] width 245 height 308
click at [651, 427] on textarea at bounding box center [726, 444] width 245 height 308
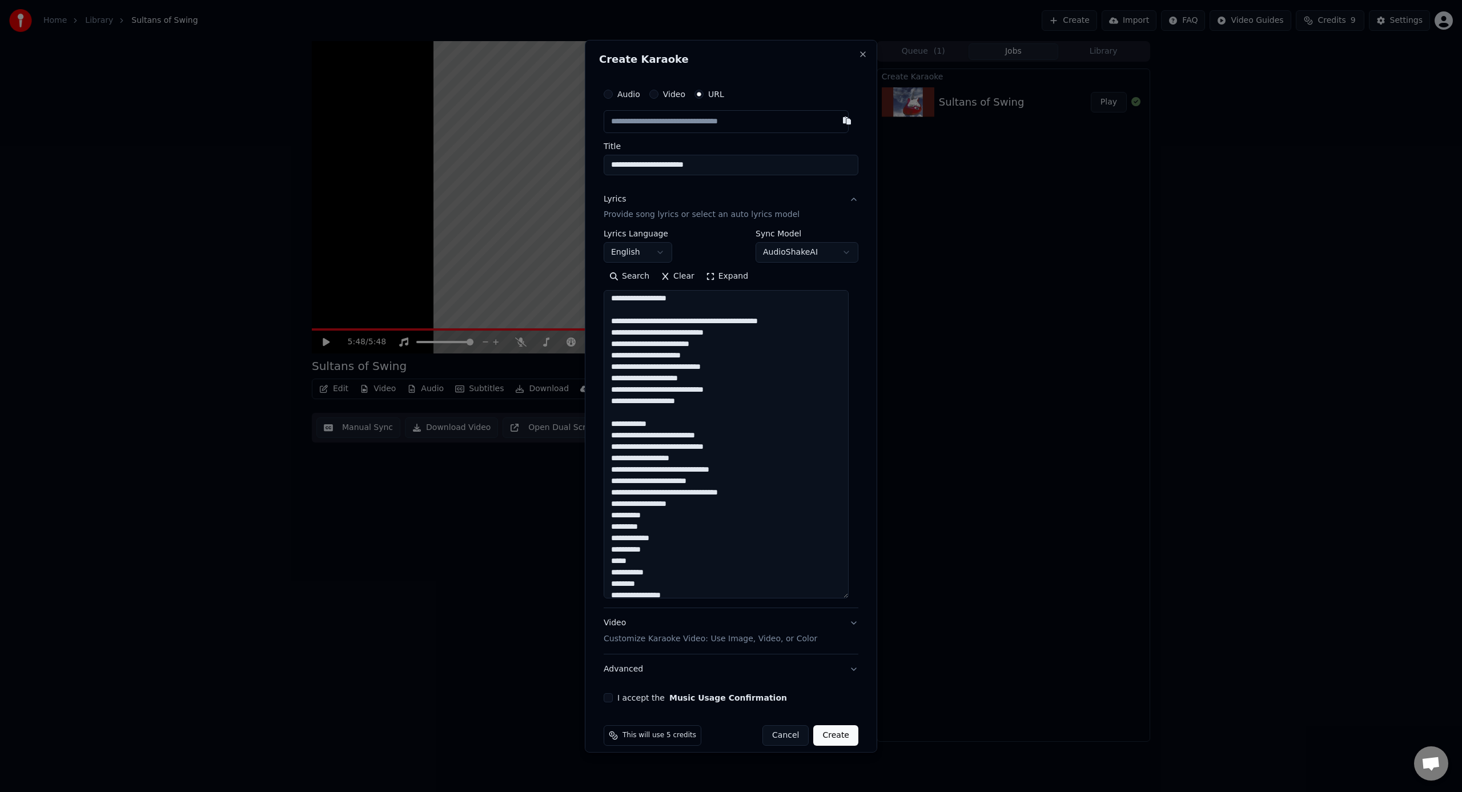
scroll to position [195, 0]
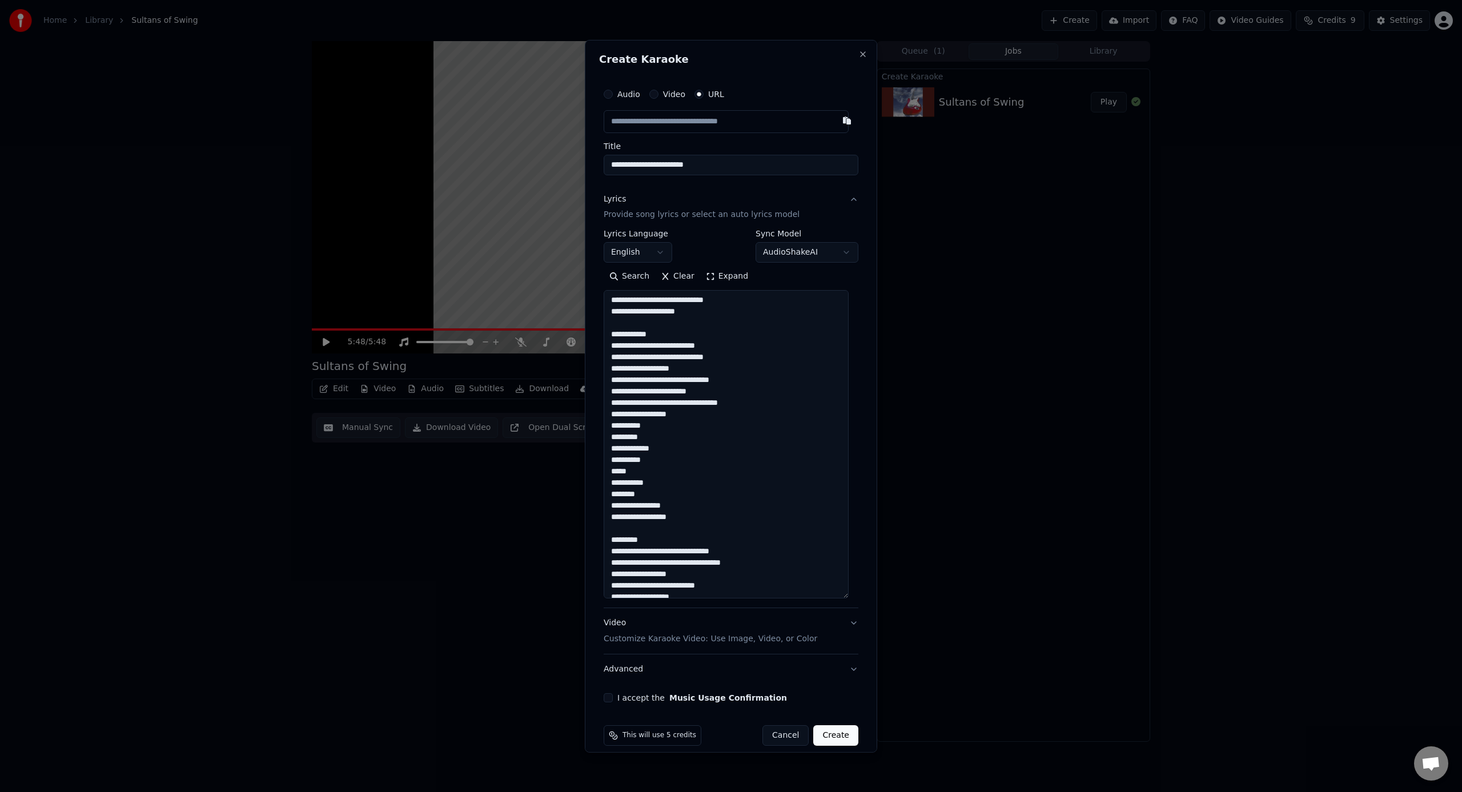
click at [657, 335] on textarea at bounding box center [726, 444] width 245 height 308
drag, startPoint x: 645, startPoint y: 494, endPoint x: 622, endPoint y: 416, distance: 80.8
click at [622, 416] on textarea at bounding box center [726, 444] width 245 height 308
click at [671, 423] on textarea at bounding box center [726, 444] width 245 height 308
drag, startPoint x: 737, startPoint y: 403, endPoint x: 611, endPoint y: 396, distance: 125.8
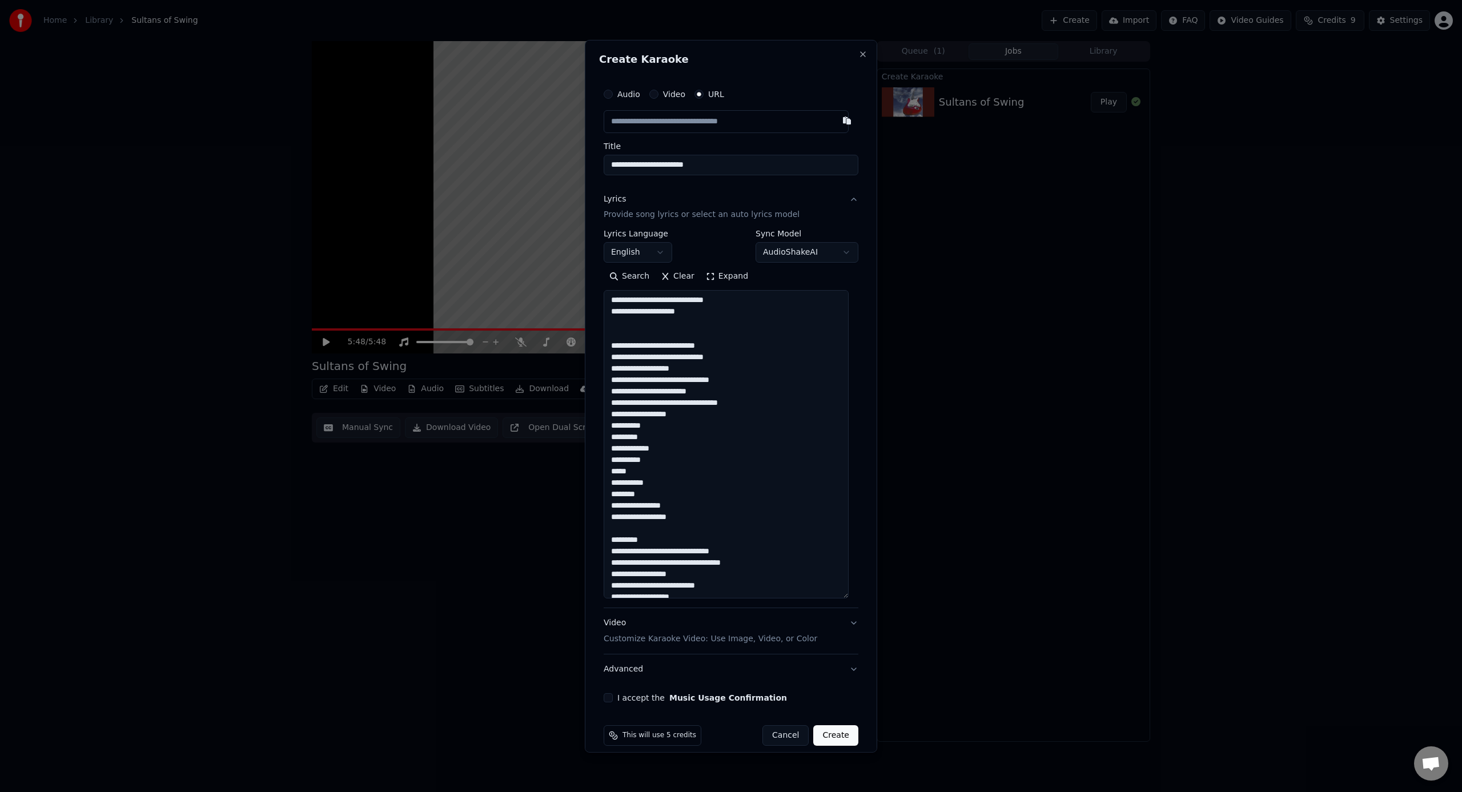
click at [611, 396] on textarea at bounding box center [726, 444] width 245 height 308
drag, startPoint x: 663, startPoint y: 393, endPoint x: 612, endPoint y: 391, distance: 52.0
click at [612, 391] on textarea at bounding box center [726, 444] width 245 height 308
drag, startPoint x: 648, startPoint y: 473, endPoint x: 610, endPoint y: 418, distance: 67.0
click at [610, 418] on textarea at bounding box center [726, 444] width 245 height 308
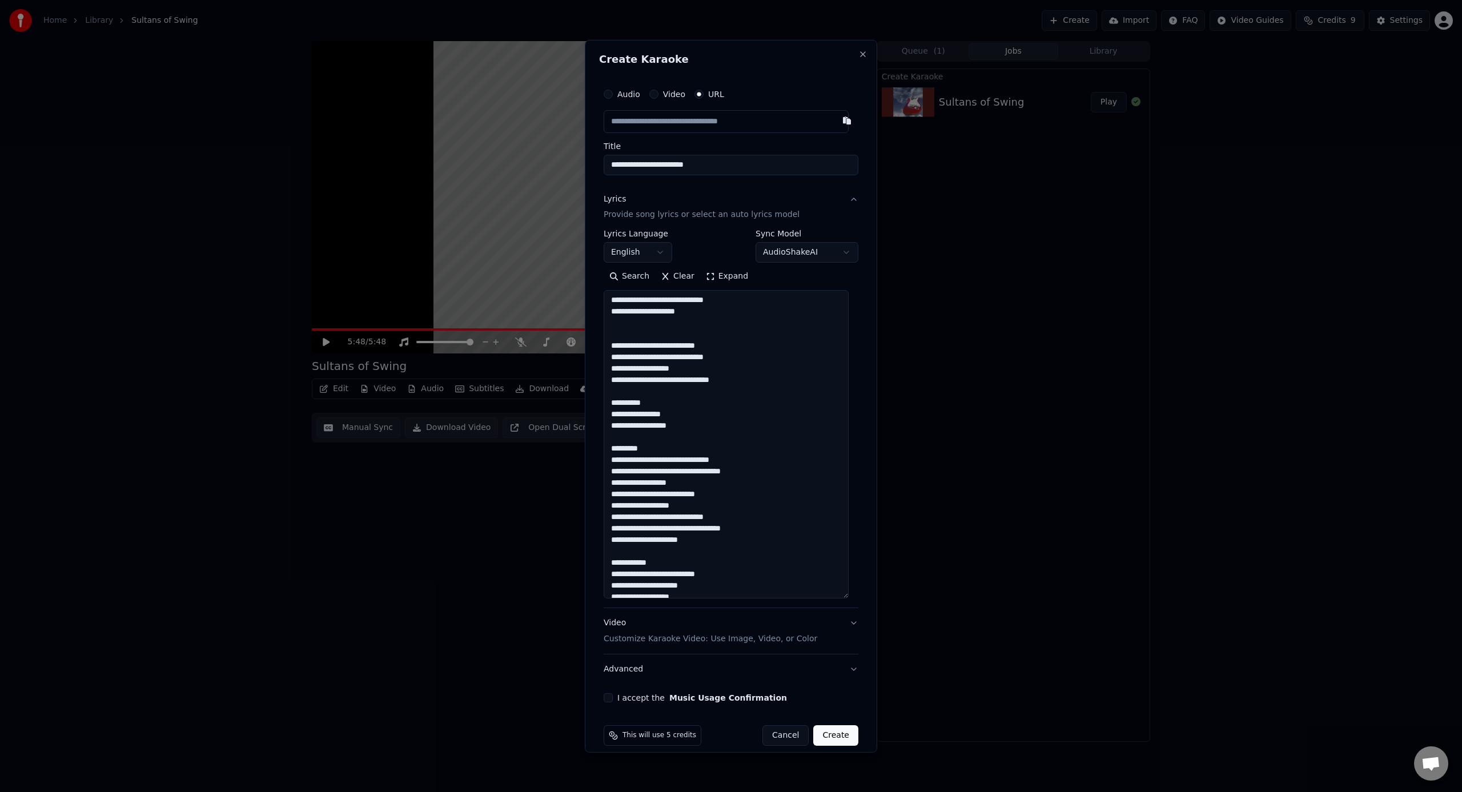
click at [609, 403] on textarea at bounding box center [726, 444] width 245 height 308
click at [649, 435] on textarea at bounding box center [726, 444] width 245 height 308
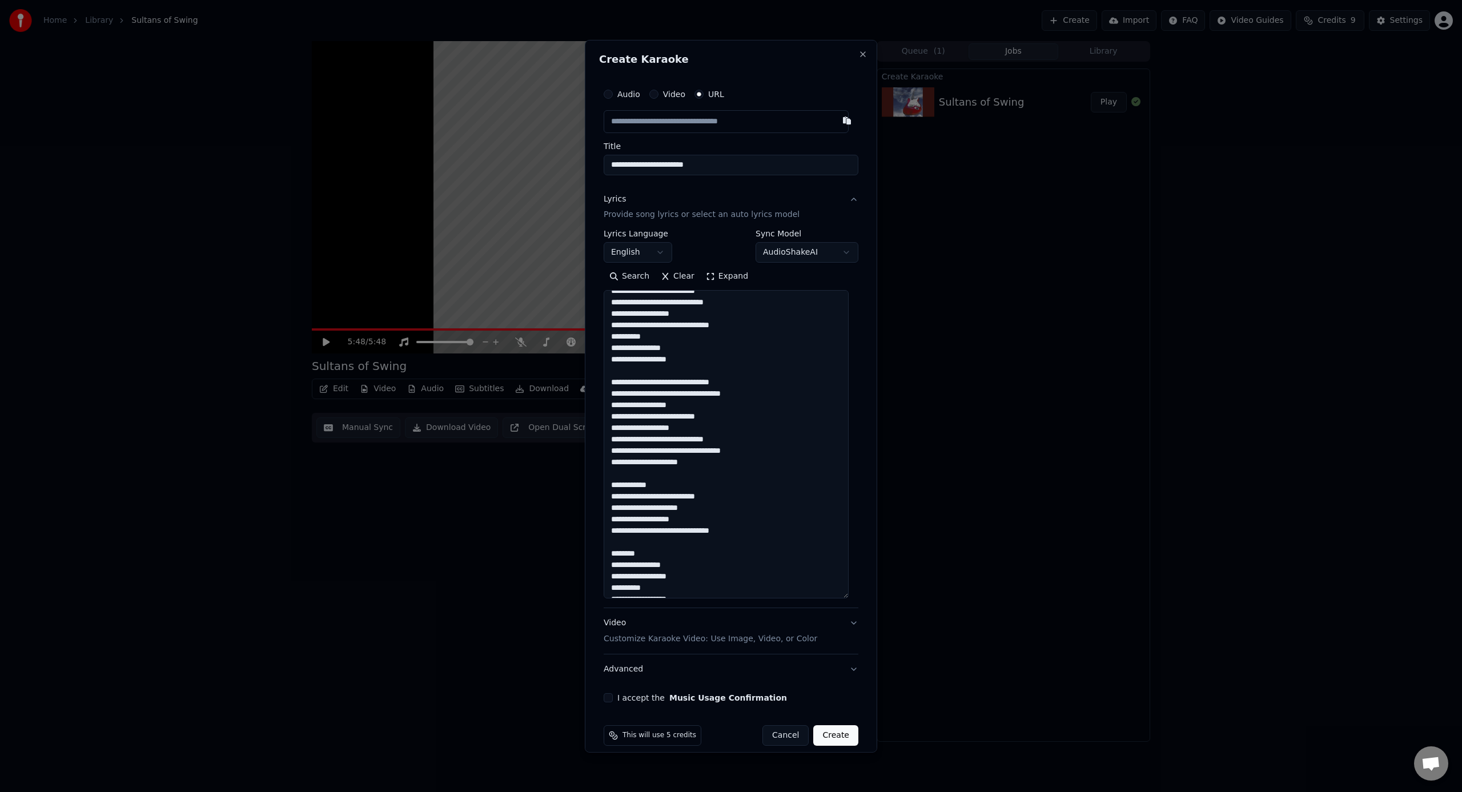
scroll to position [261, 0]
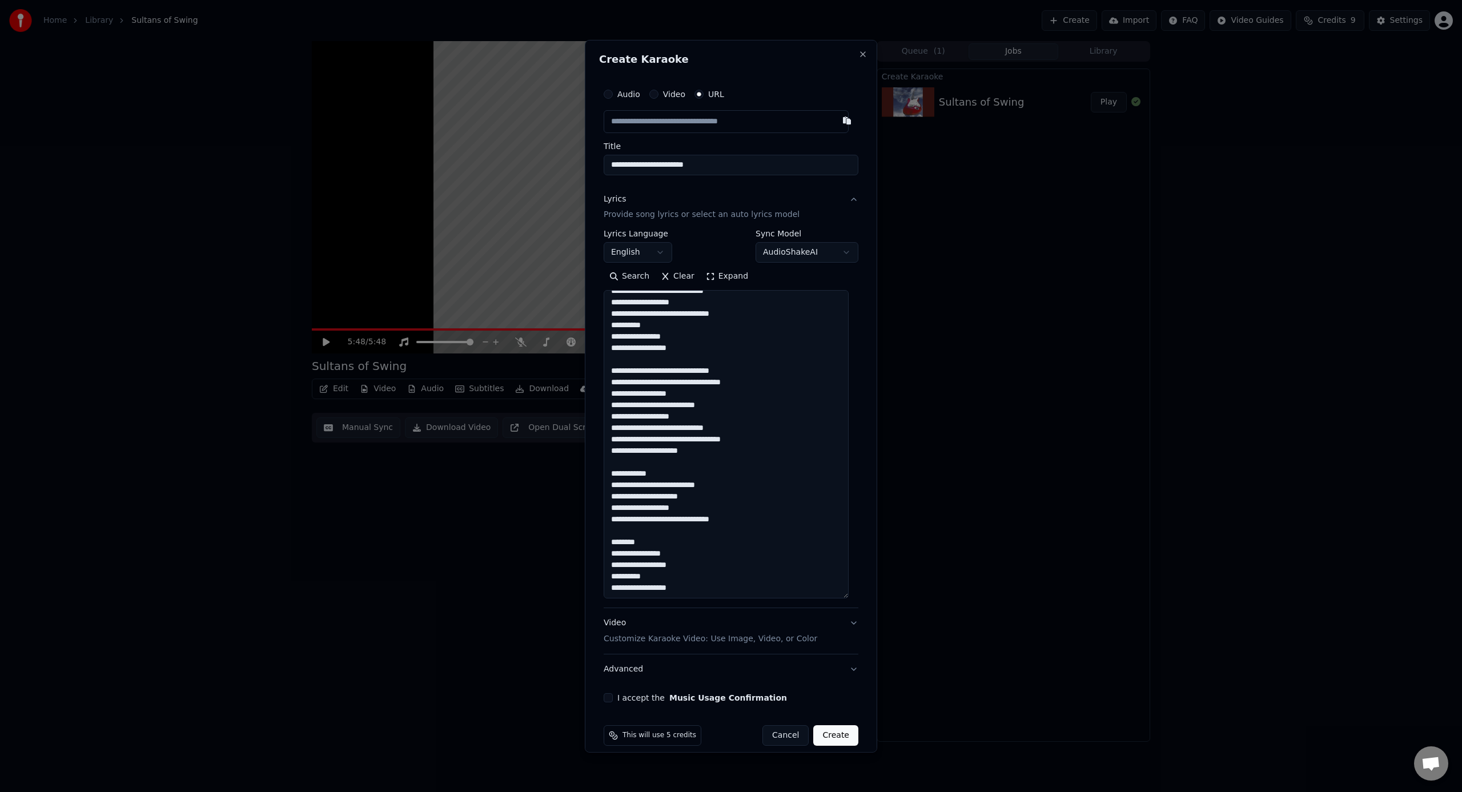
click at [660, 474] on textarea at bounding box center [726, 444] width 245 height 308
click at [638, 546] on textarea at bounding box center [726, 444] width 245 height 308
click at [645, 541] on textarea at bounding box center [726, 444] width 245 height 308
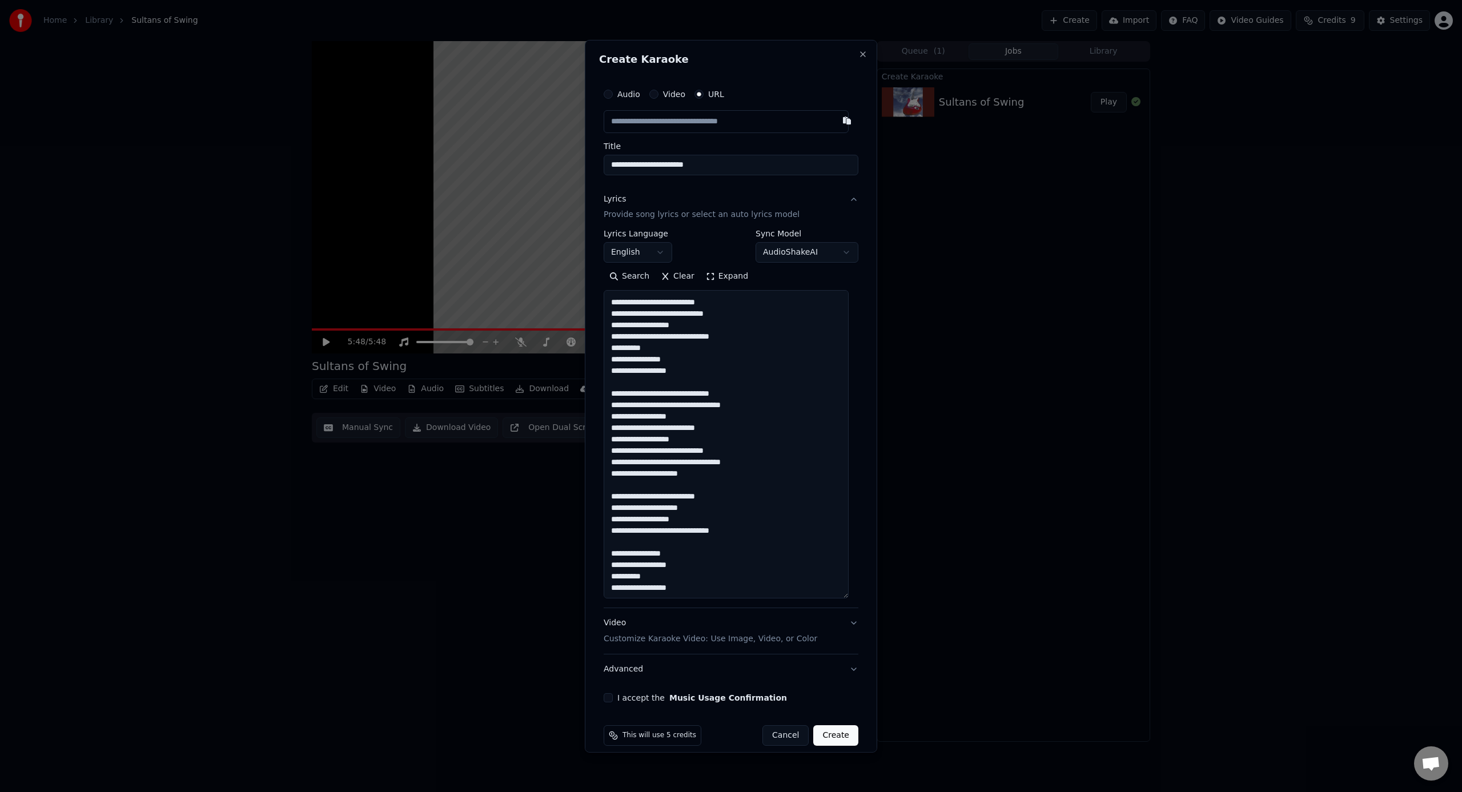
scroll to position [12, 0]
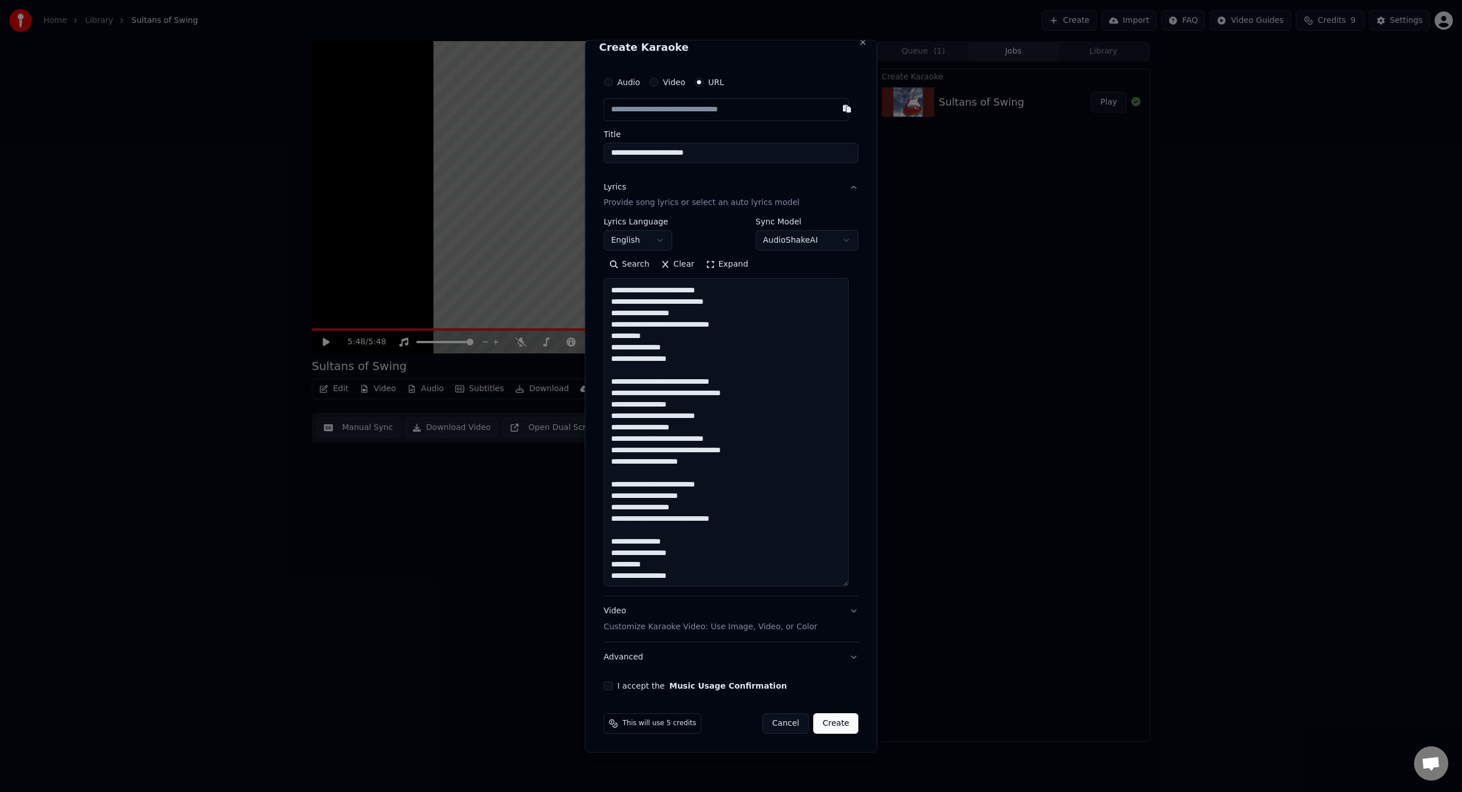
type textarea "**********"
click at [606, 685] on button "I accept the Music Usage Confirmation" at bounding box center [608, 685] width 9 height 9
click at [723, 654] on button "Advanced" at bounding box center [731, 657] width 255 height 30
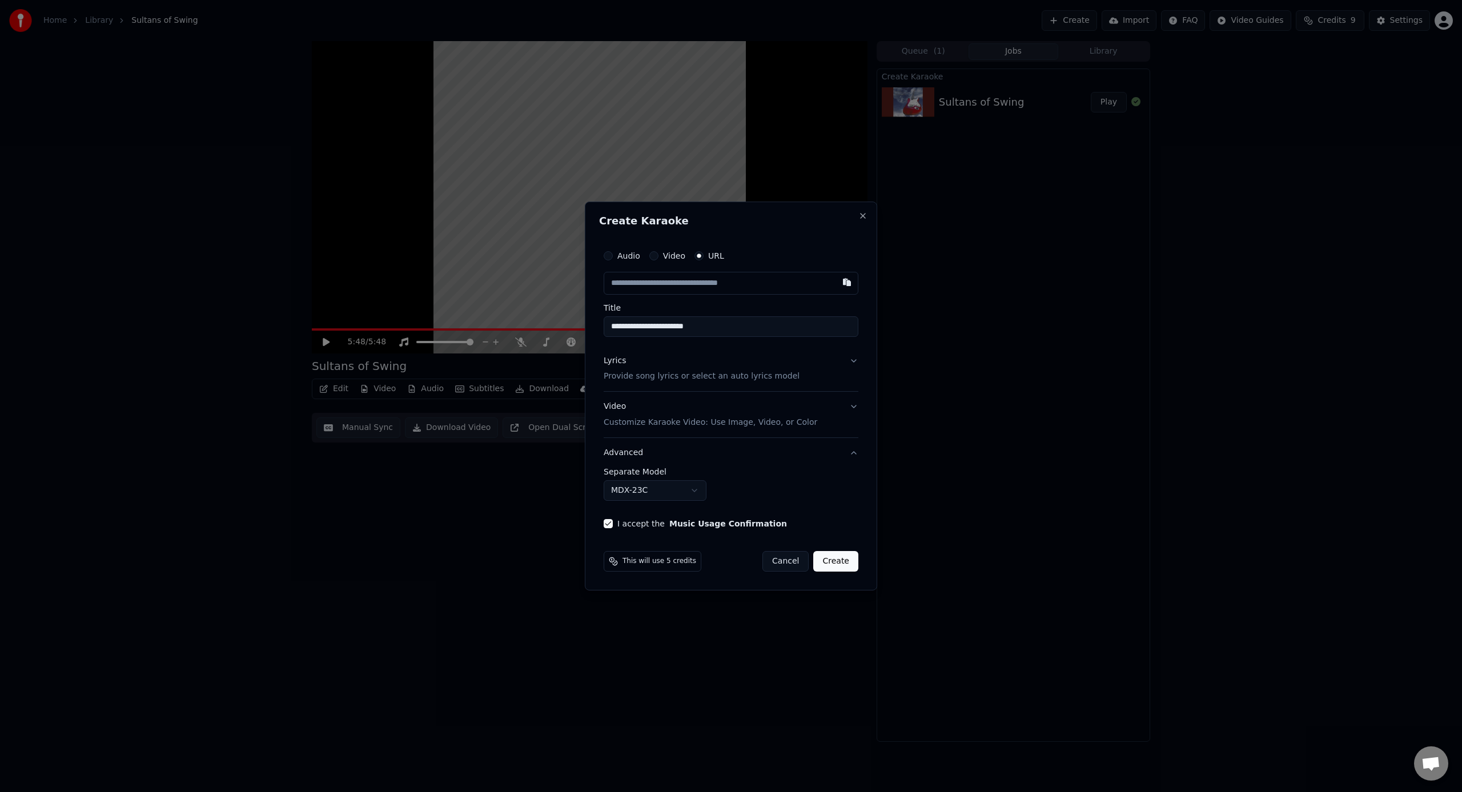
click at [844, 562] on button "Create" at bounding box center [835, 561] width 45 height 21
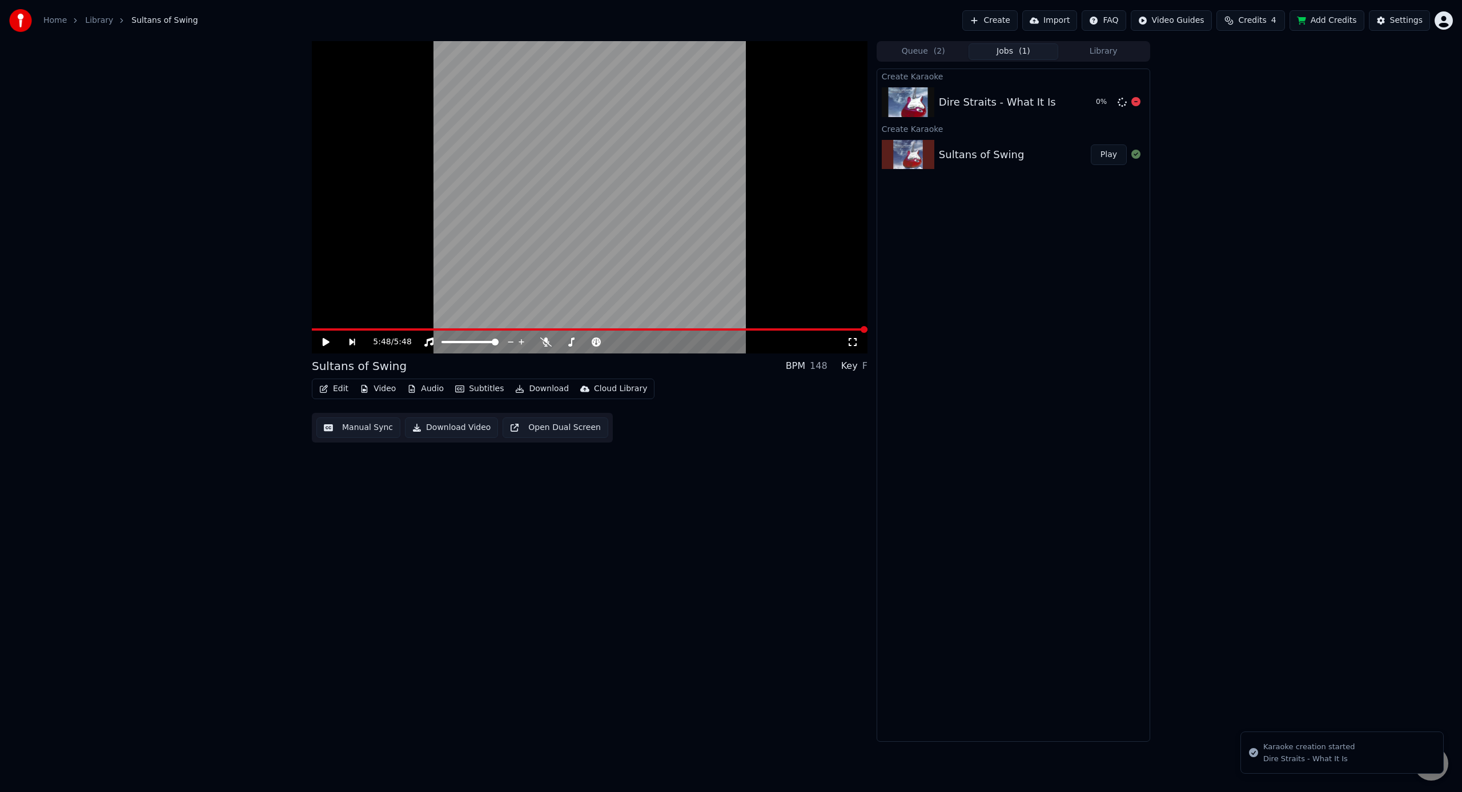
click at [996, 100] on div "Dire Straits - What It Is" at bounding box center [997, 102] width 117 height 16
click at [976, 107] on div "Dire Straits - What It Is" at bounding box center [997, 102] width 117 height 16
click at [1047, 100] on div "Dire Straits - What It Is" at bounding box center [1013, 102] width 148 height 16
click at [907, 106] on img at bounding box center [908, 102] width 53 height 30
click at [966, 160] on div "Sultans of Swing" at bounding box center [981, 155] width 85 height 16
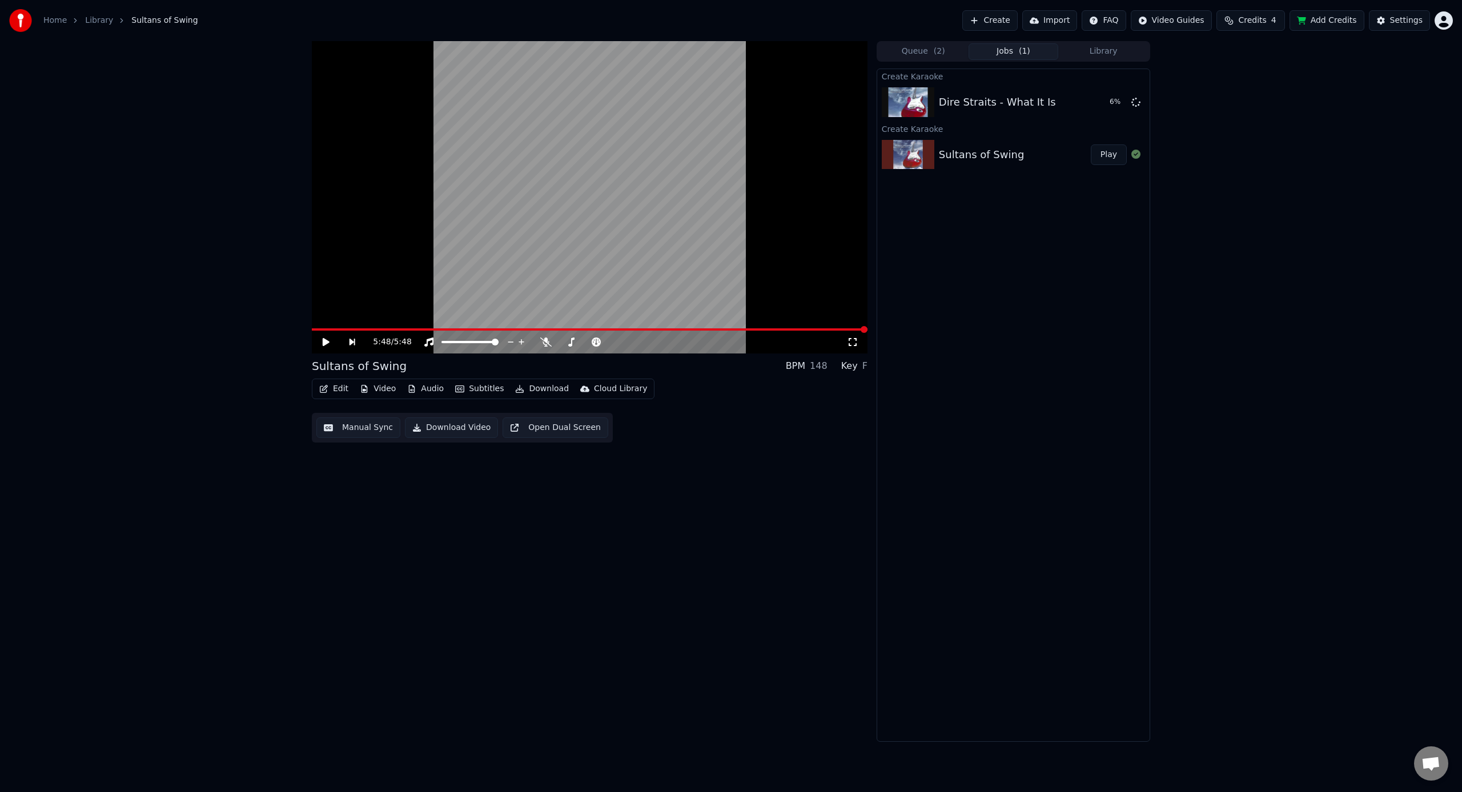
click at [329, 344] on icon at bounding box center [334, 341] width 26 height 9
click at [462, 341] on span at bounding box center [451, 342] width 21 height 2
click at [1055, 99] on div "Dire Straits - What It Is" at bounding box center [1015, 102] width 152 height 16
click at [1106, 98] on button "Play" at bounding box center [1109, 102] width 36 height 21
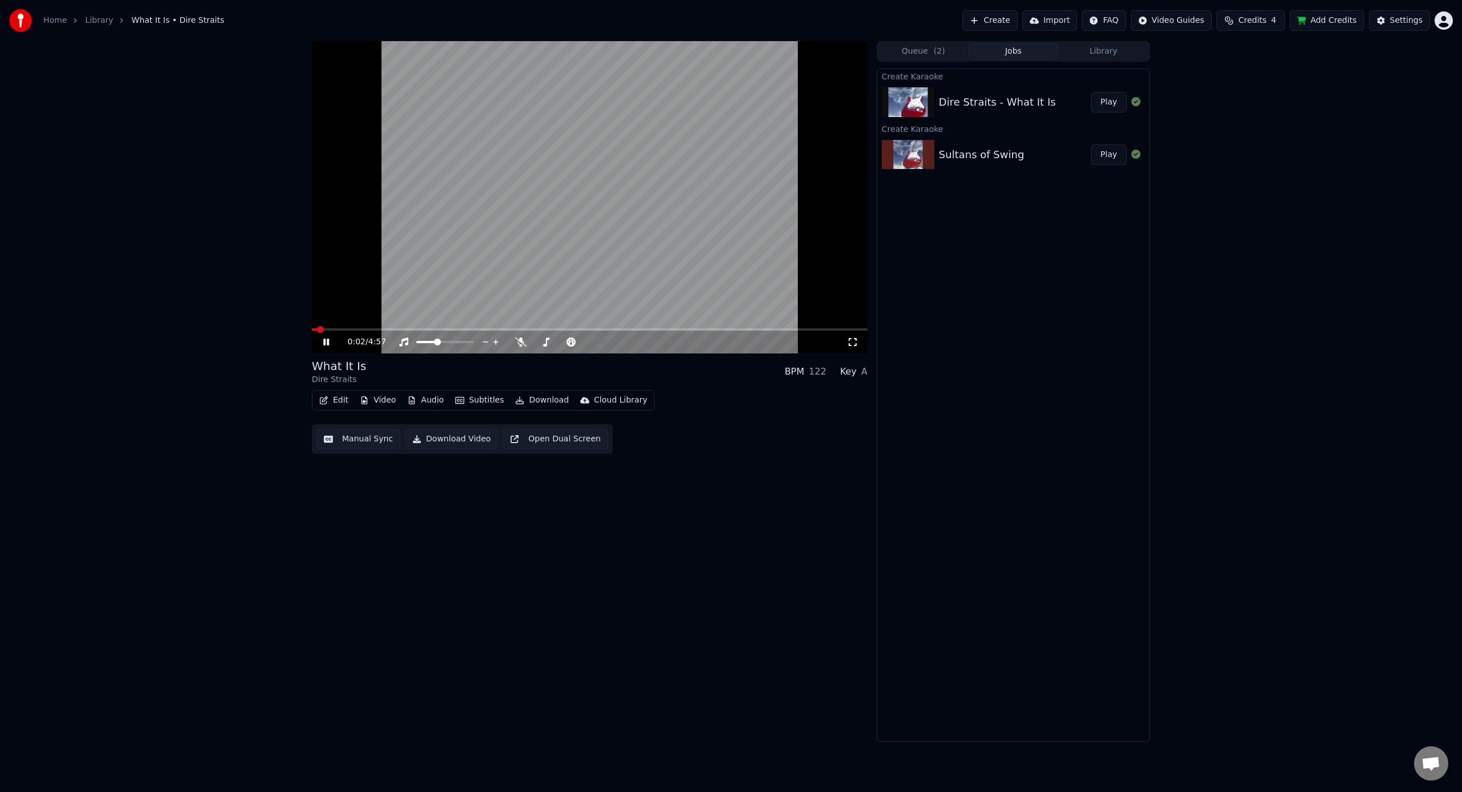
click at [707, 405] on div "Edit Video Audio Subtitles Download Cloud Library Manual Sync Download Video Op…" at bounding box center [590, 422] width 556 height 64
click at [707, 585] on div "2:32 / 4:57 What It Is Dire Straits BPM 122 Key A Edit Video Audio Subtitles Do…" at bounding box center [590, 391] width 556 height 701
click at [916, 55] on button "Queue ( 2 )" at bounding box center [923, 51] width 90 height 17
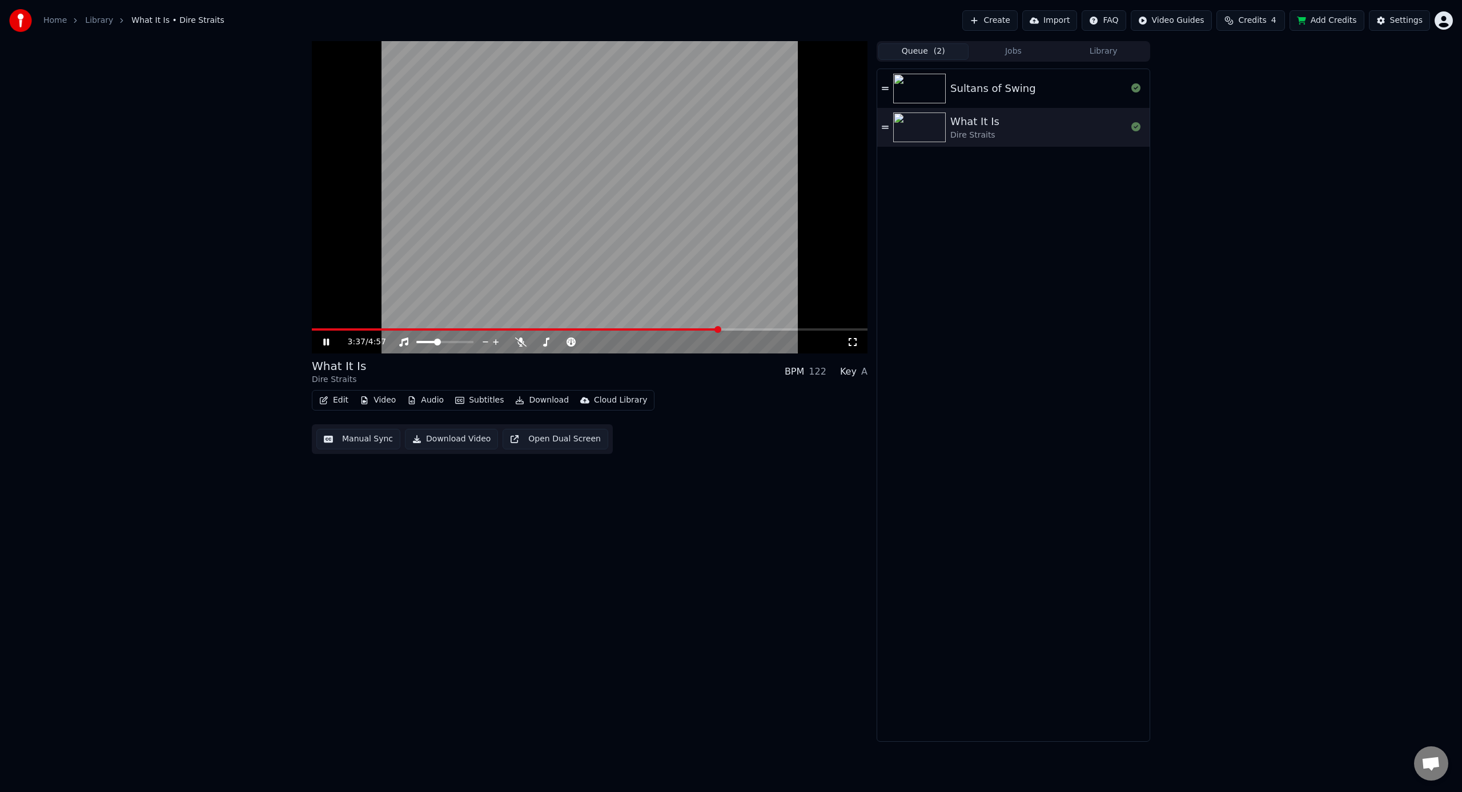
click at [1009, 51] on button "Jobs" at bounding box center [1013, 51] width 90 height 17
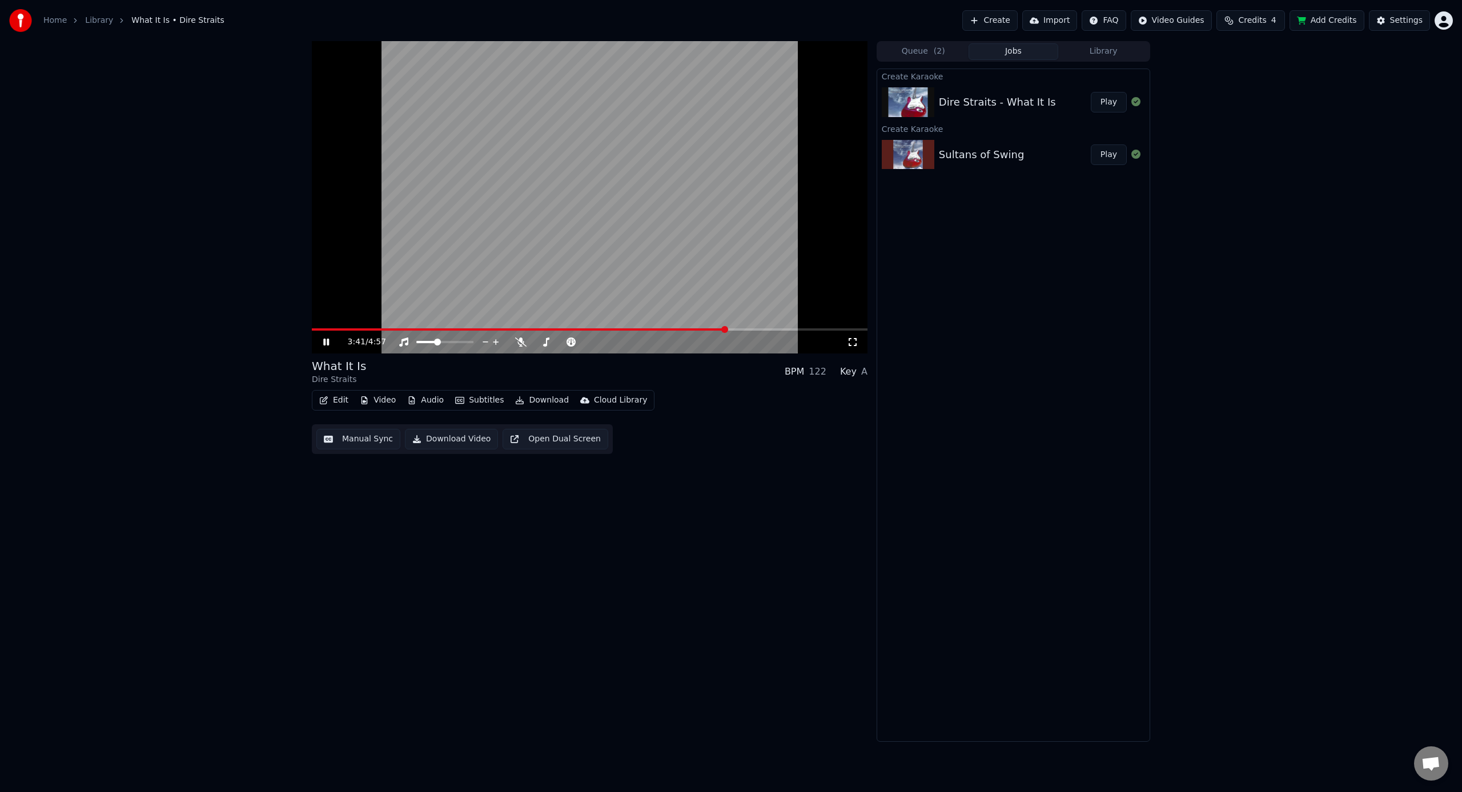
click at [524, 396] on button "Download" at bounding box center [541, 400] width 63 height 16
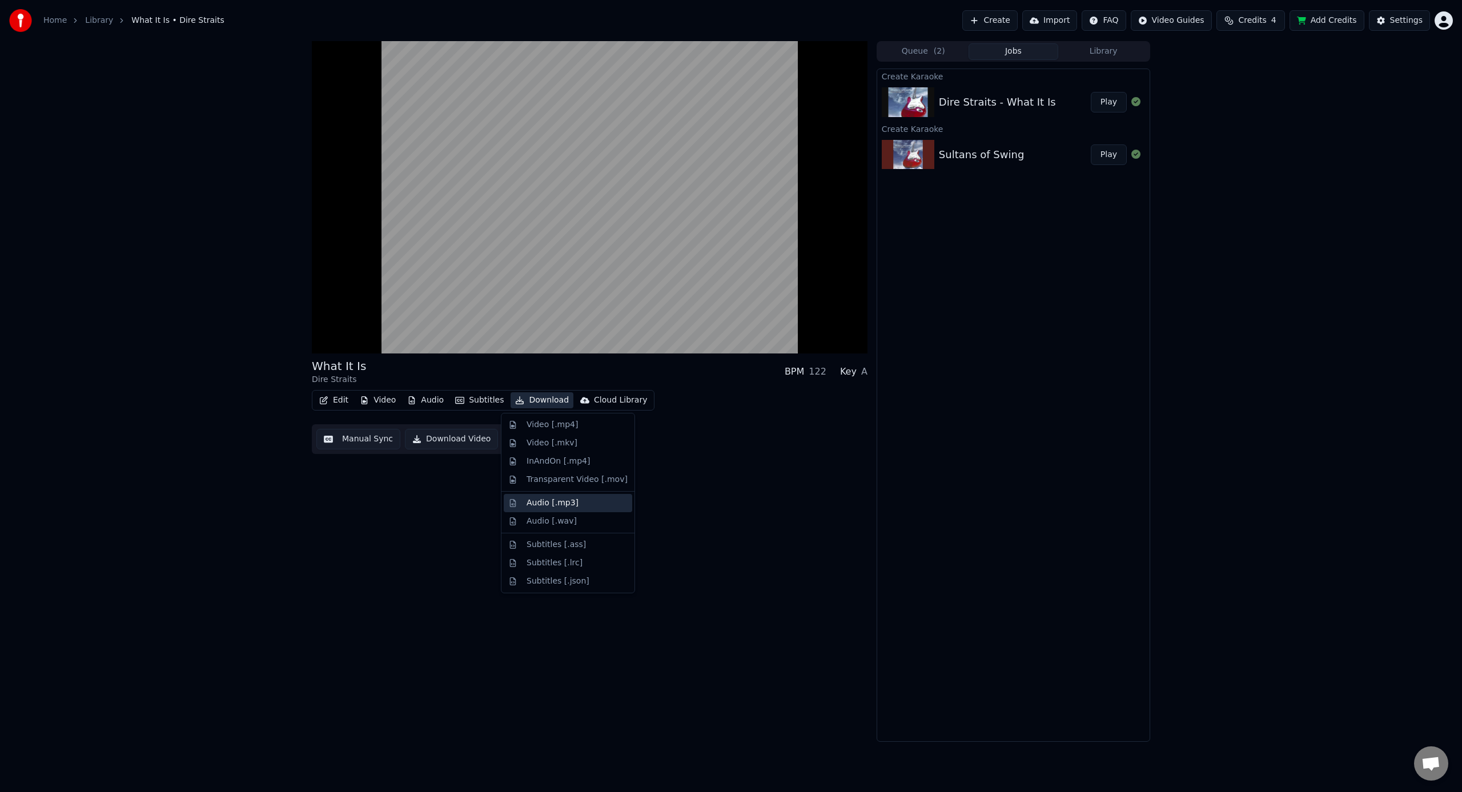
click at [576, 499] on div "Audio [.mp3]" at bounding box center [576, 502] width 101 height 11
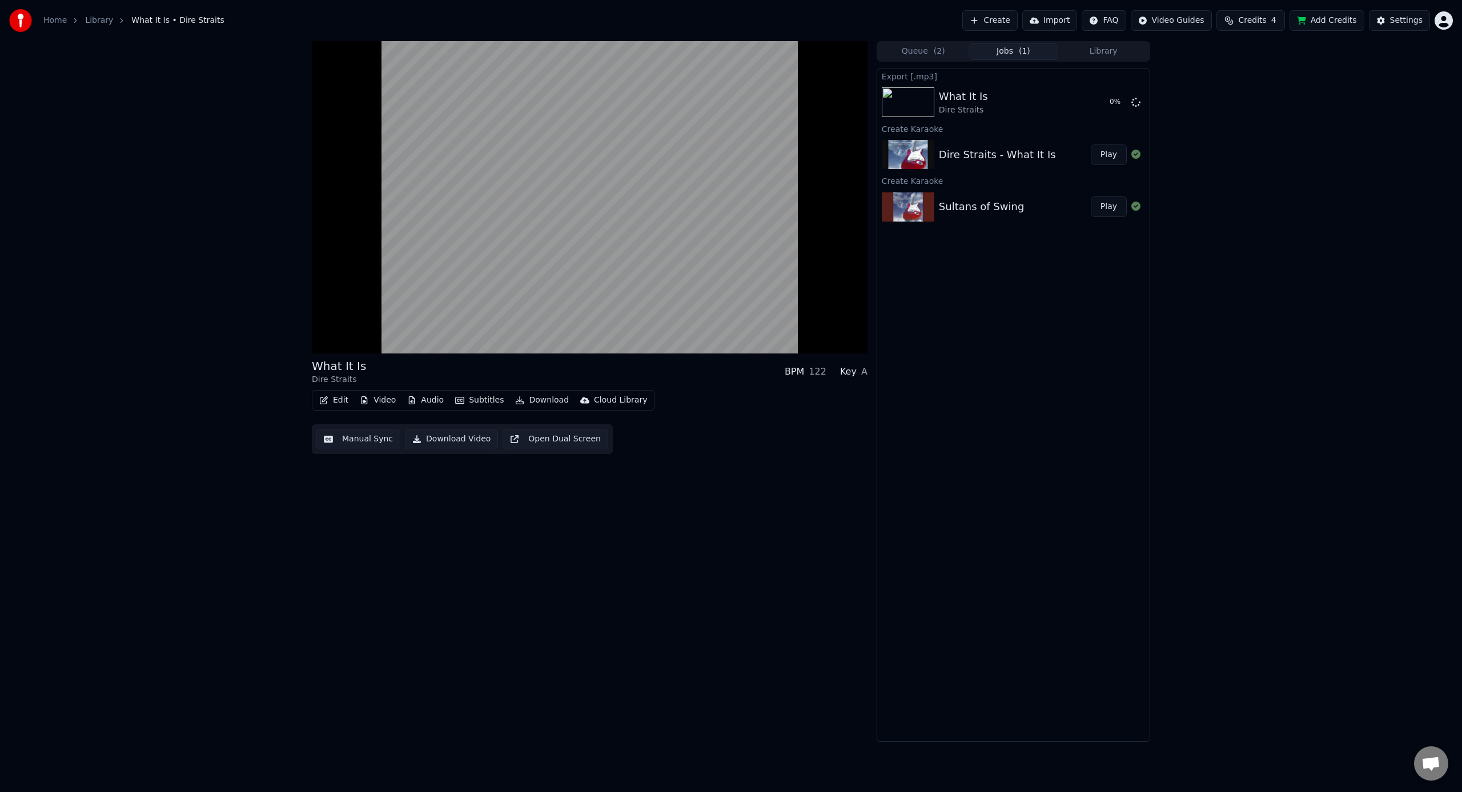
click at [375, 553] on div "What It Is Dire Straits BPM 122 Key A Edit Video Audio Subtitles Download Cloud…" at bounding box center [590, 391] width 556 height 701
click at [681, 641] on div "What It Is Dire Straits BPM 122 Key A Edit Video Audio Subtitles Download Cloud…" at bounding box center [590, 391] width 556 height 701
click at [328, 337] on icon at bounding box center [334, 341] width 27 height 9
click at [1101, 98] on button "Show" at bounding box center [1105, 102] width 41 height 21
